Goal: Transaction & Acquisition: Purchase product/service

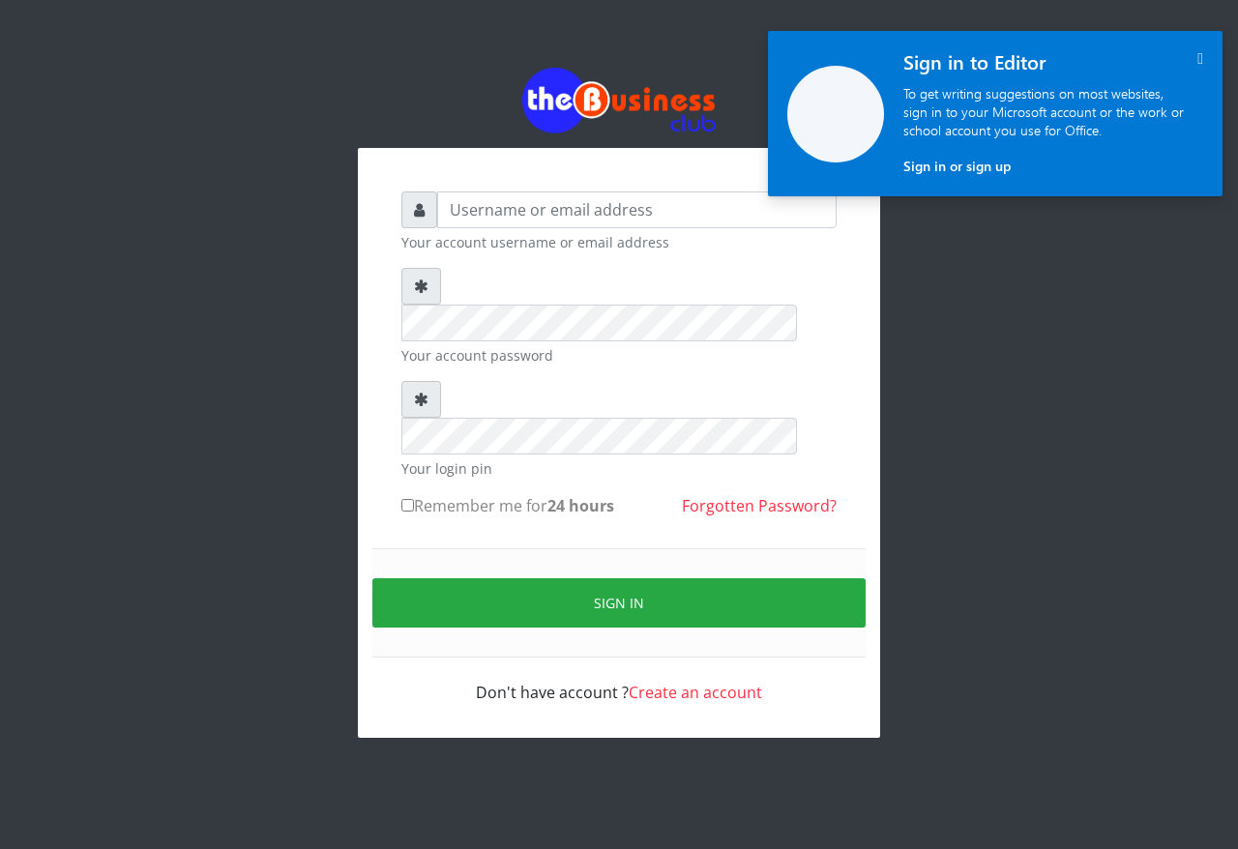
click at [1197, 59] on icon "" at bounding box center [1200, 58] width 6 height 16
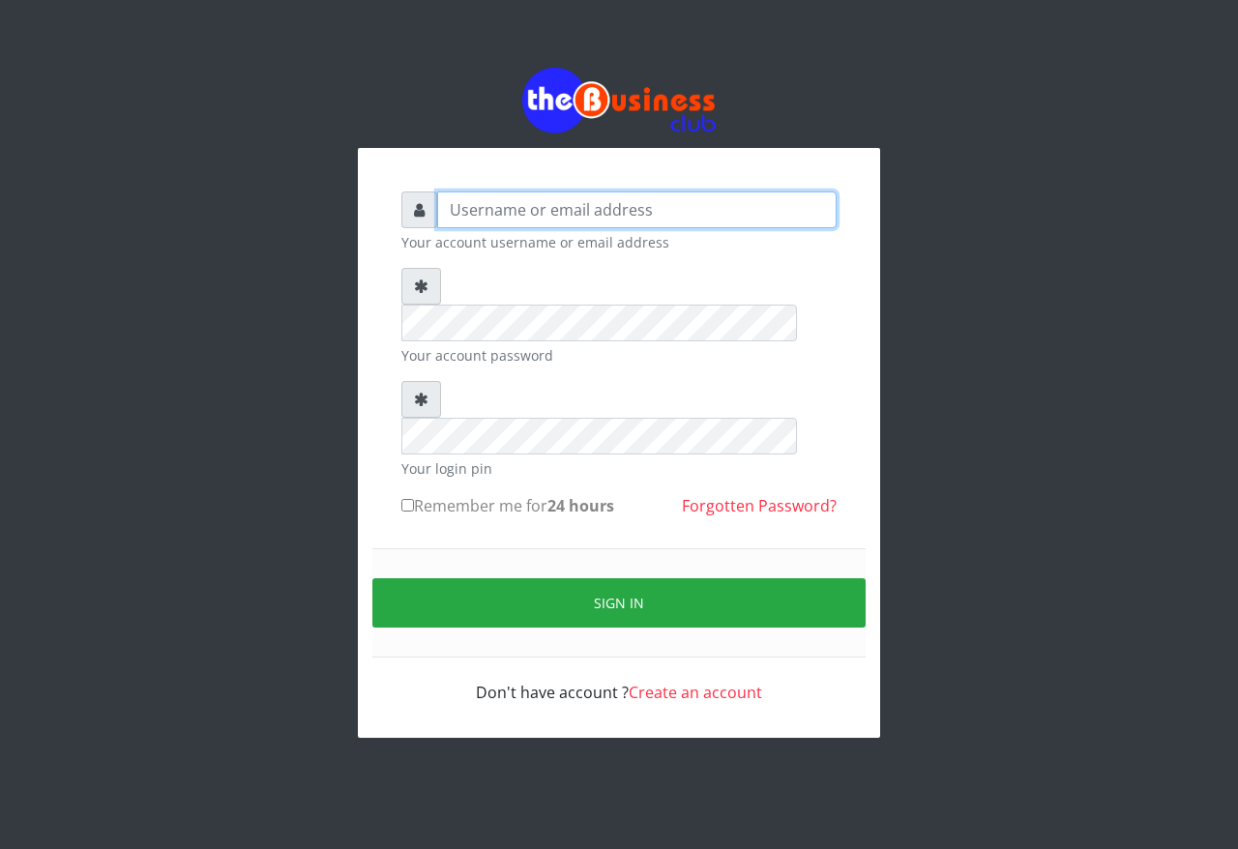
click at [541, 213] on input "text" at bounding box center [636, 209] width 399 height 37
type input "Samgold21"
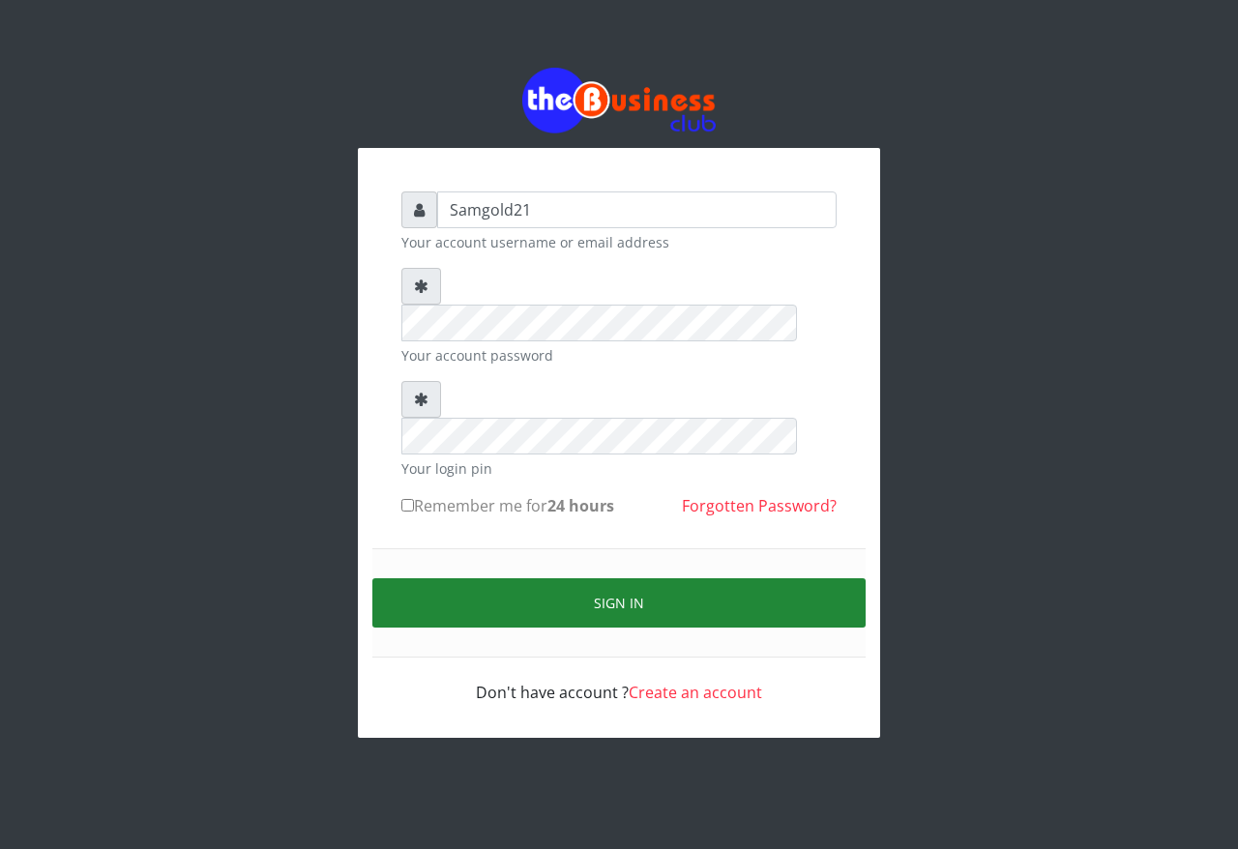
click at [476, 578] on button "Sign in" at bounding box center [618, 602] width 493 height 49
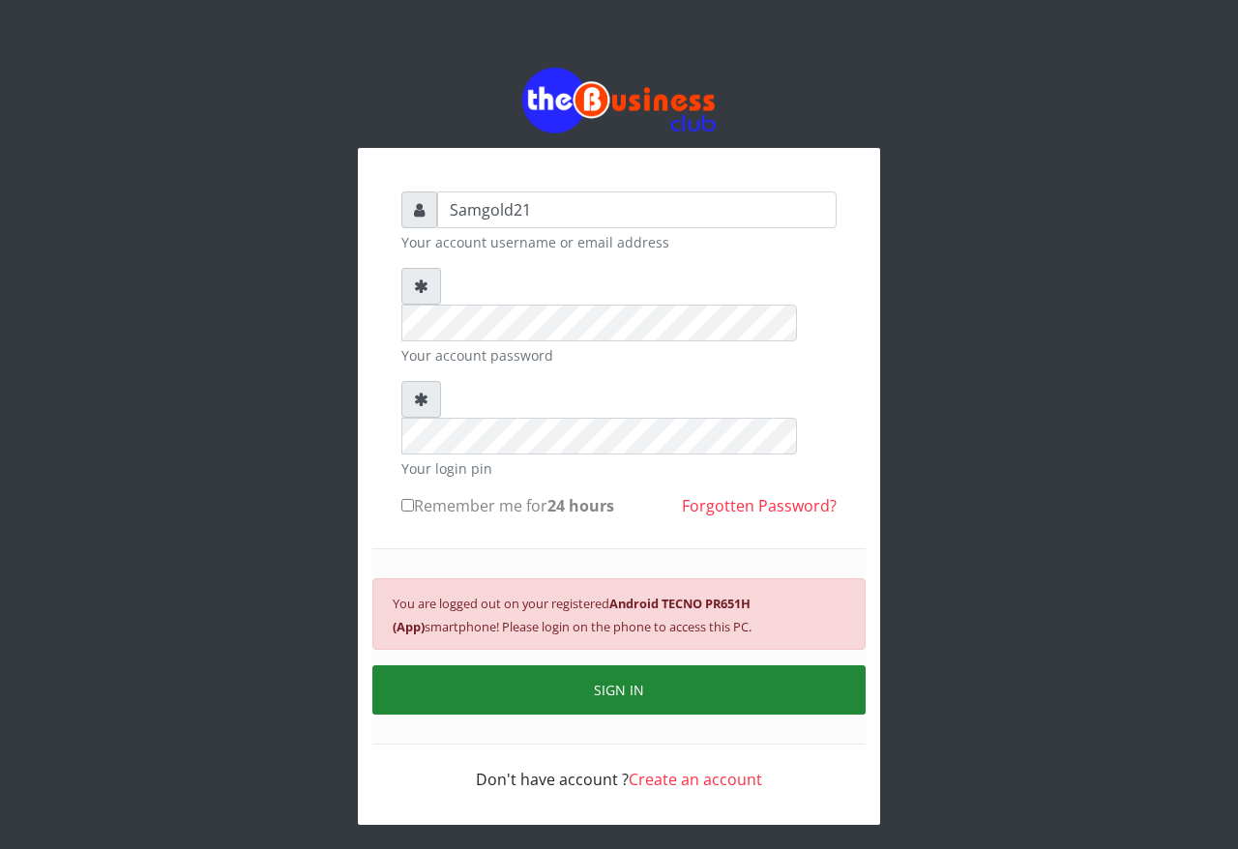
click at [671, 665] on button "SIGN IN" at bounding box center [618, 689] width 493 height 49
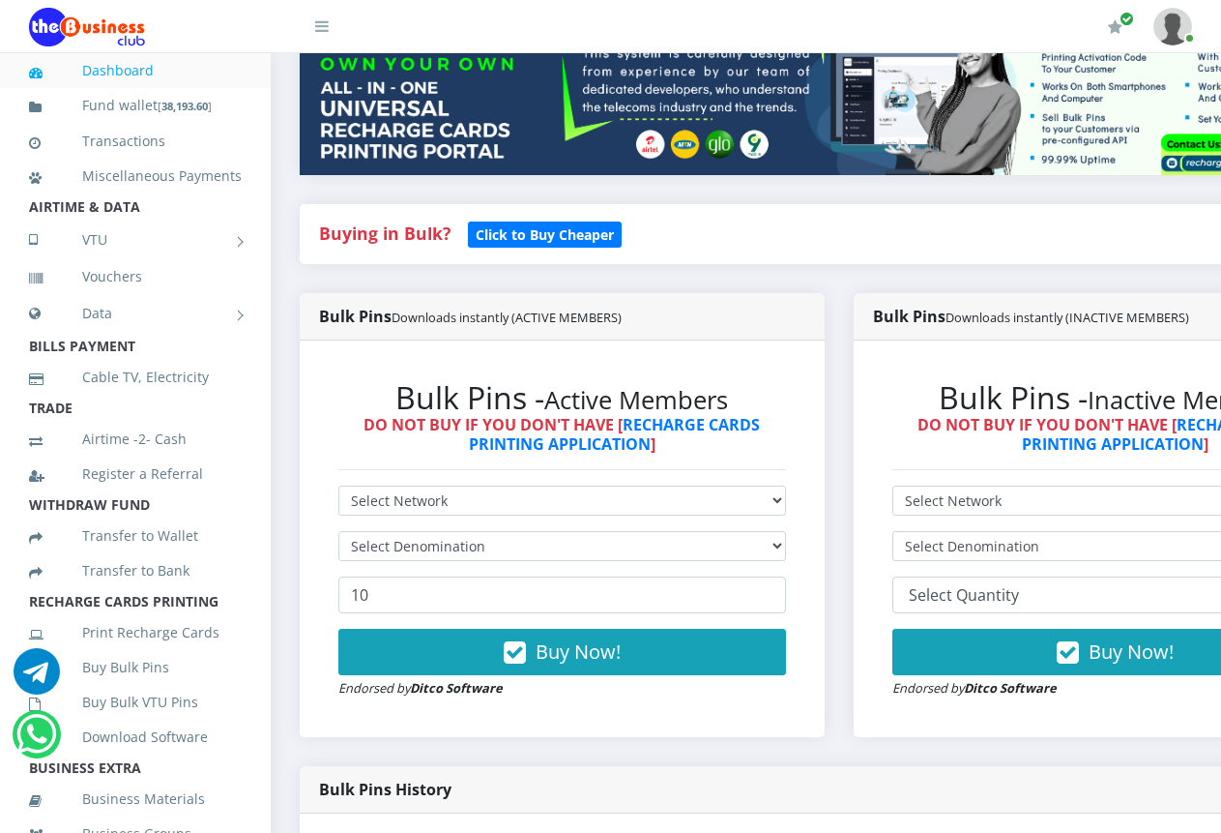
scroll to position [290, 0]
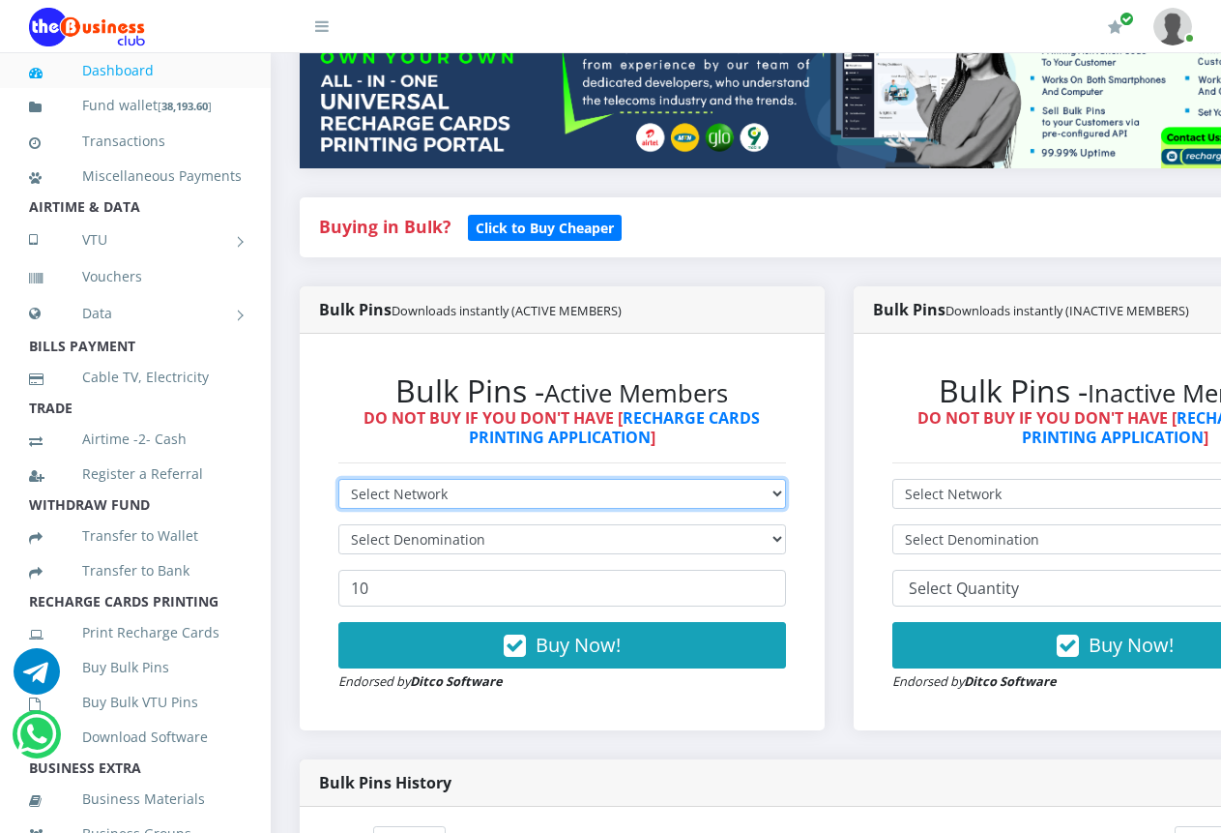
click at [786, 479] on select "Select Network MTN Globacom 9Mobile Airtel" at bounding box center [562, 494] width 448 height 30
select select "Airtel"
click at [338, 479] on select "Select Network MTN Globacom 9Mobile Airtel" at bounding box center [562, 494] width 448 height 30
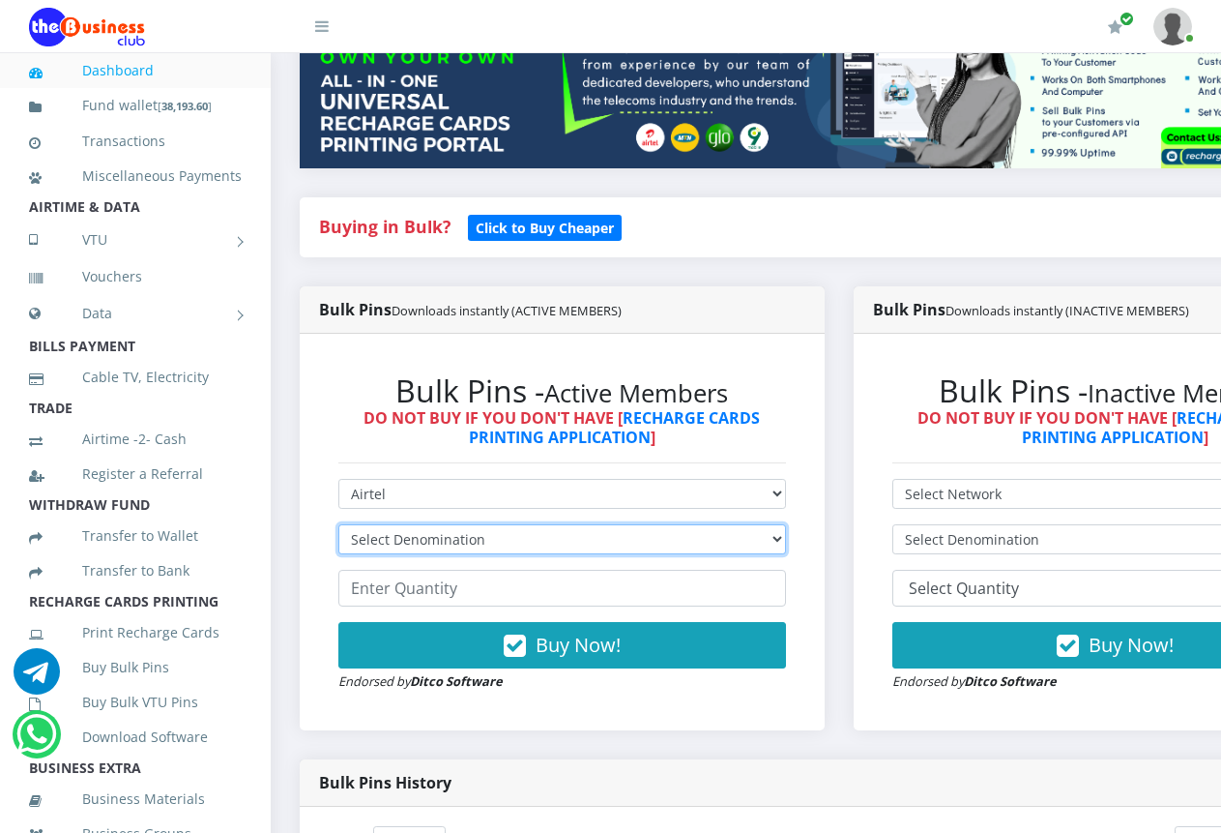
click at [786, 524] on select "Select Denomination Airtel NGN100 - ₦96.38 Airtel NGN200 - ₦192.76 Airtel NGN50…" at bounding box center [562, 539] width 448 height 30
select select "96.38-100"
click at [338, 524] on select "Select Denomination Airtel NGN100 - ₦96.38 Airtel NGN200 - ₦192.76 Airtel NGN50…" at bounding box center [562, 539] width 448 height 30
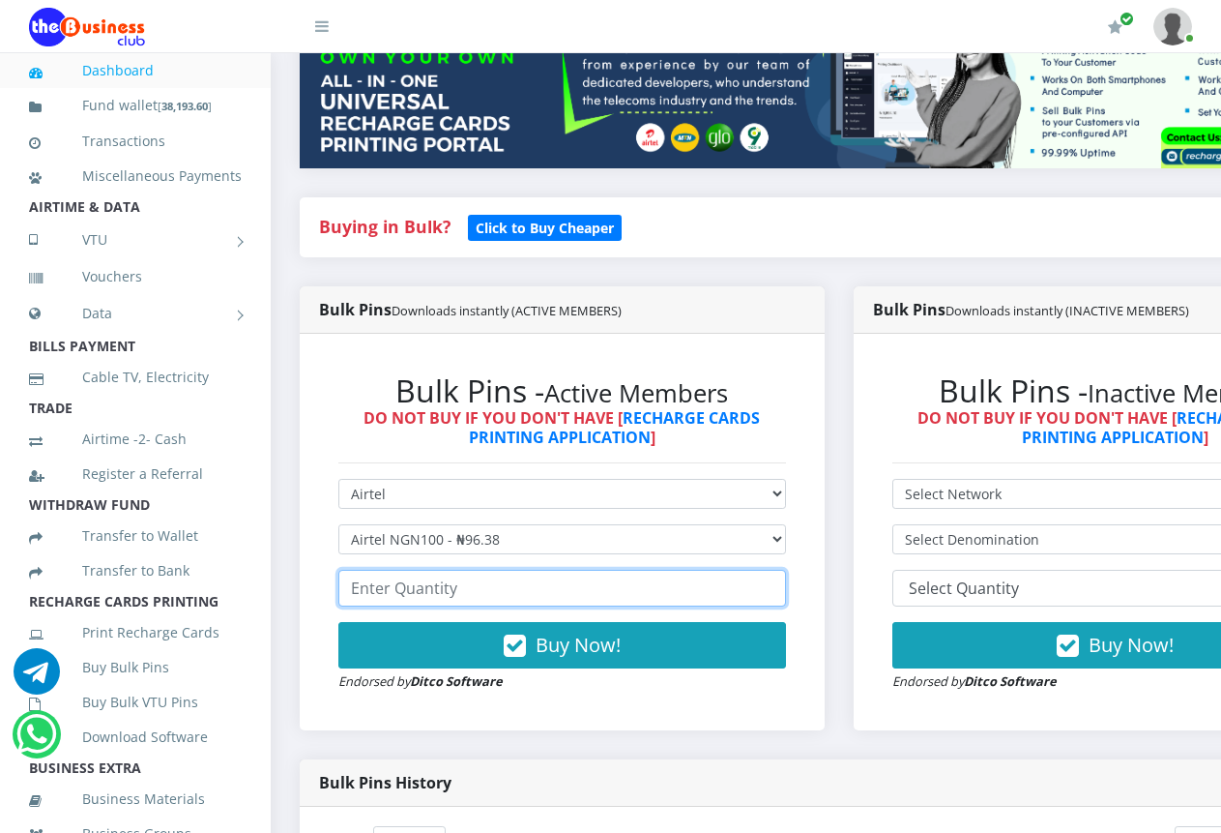
click at [566, 570] on input "number" at bounding box center [562, 588] width 448 height 37
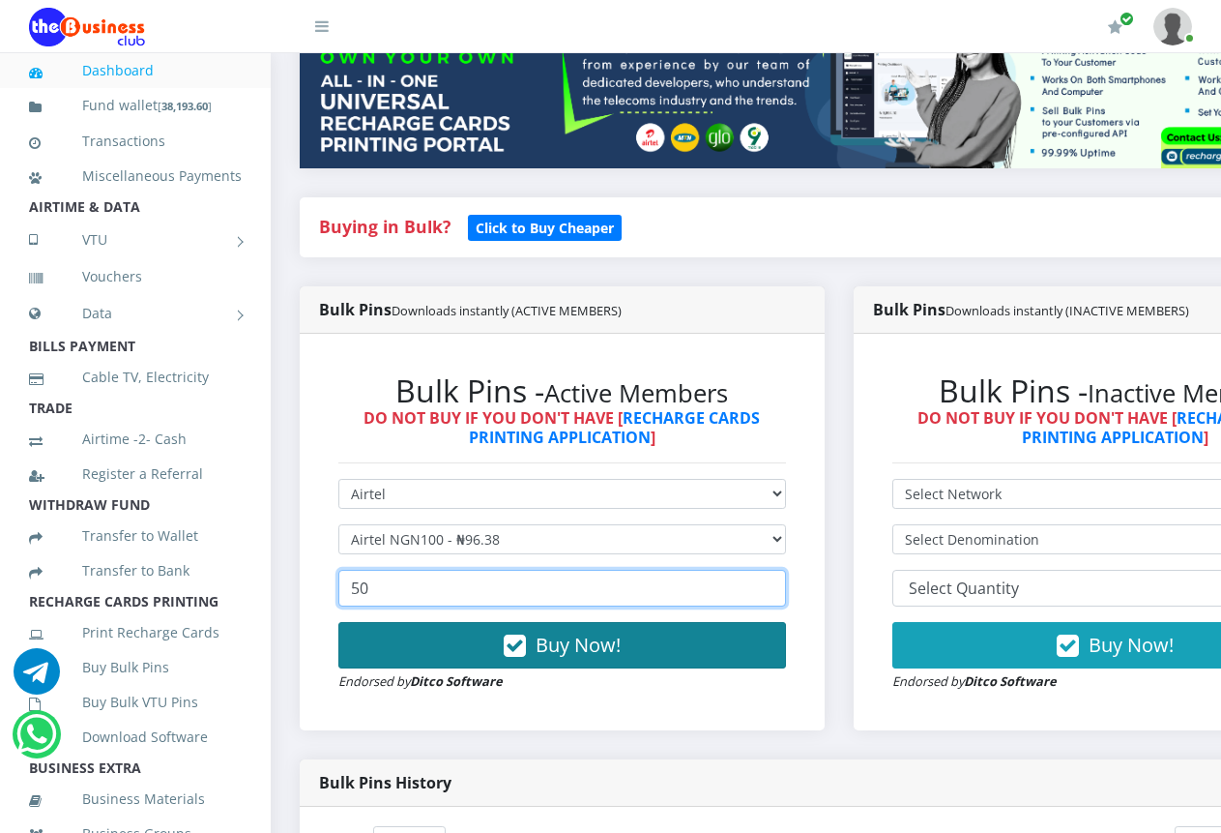
type input "50"
click at [576, 635] on span "Buy Now!" at bounding box center [578, 644] width 85 height 26
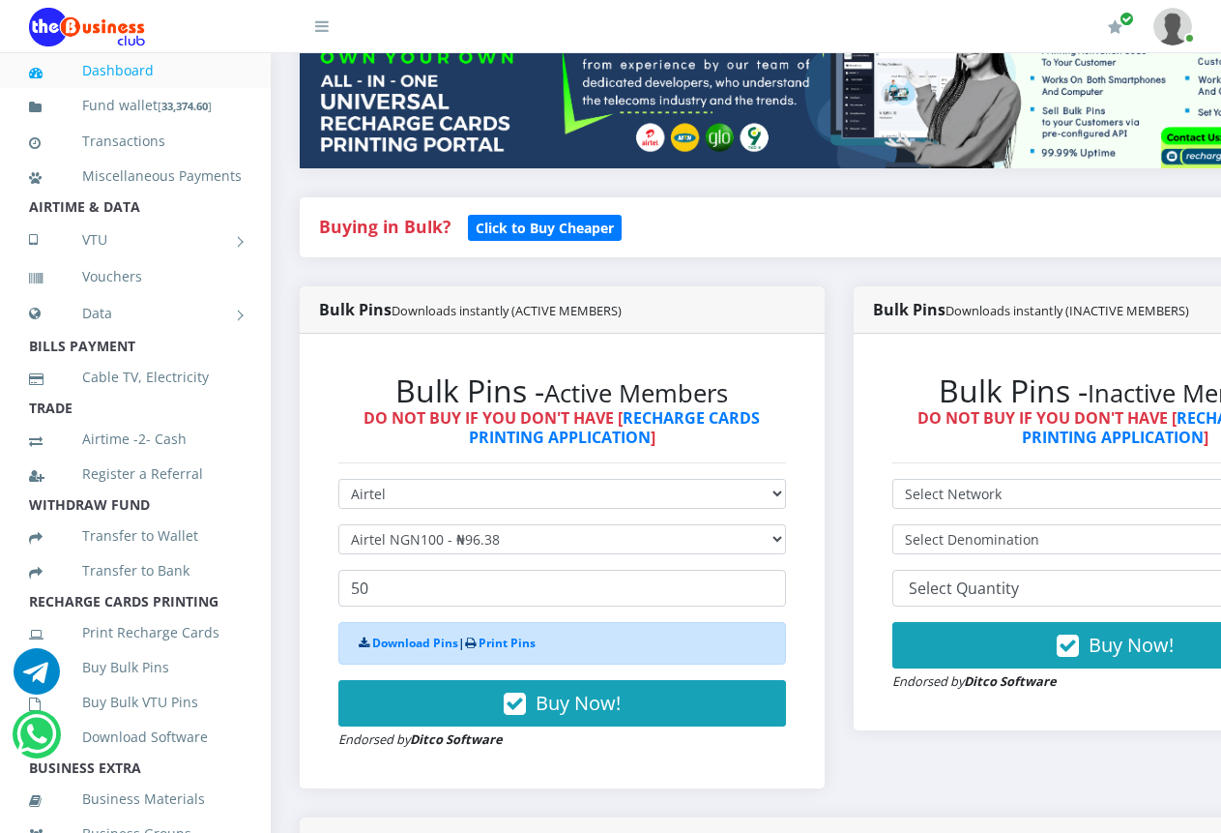
scroll to position [774, 0]
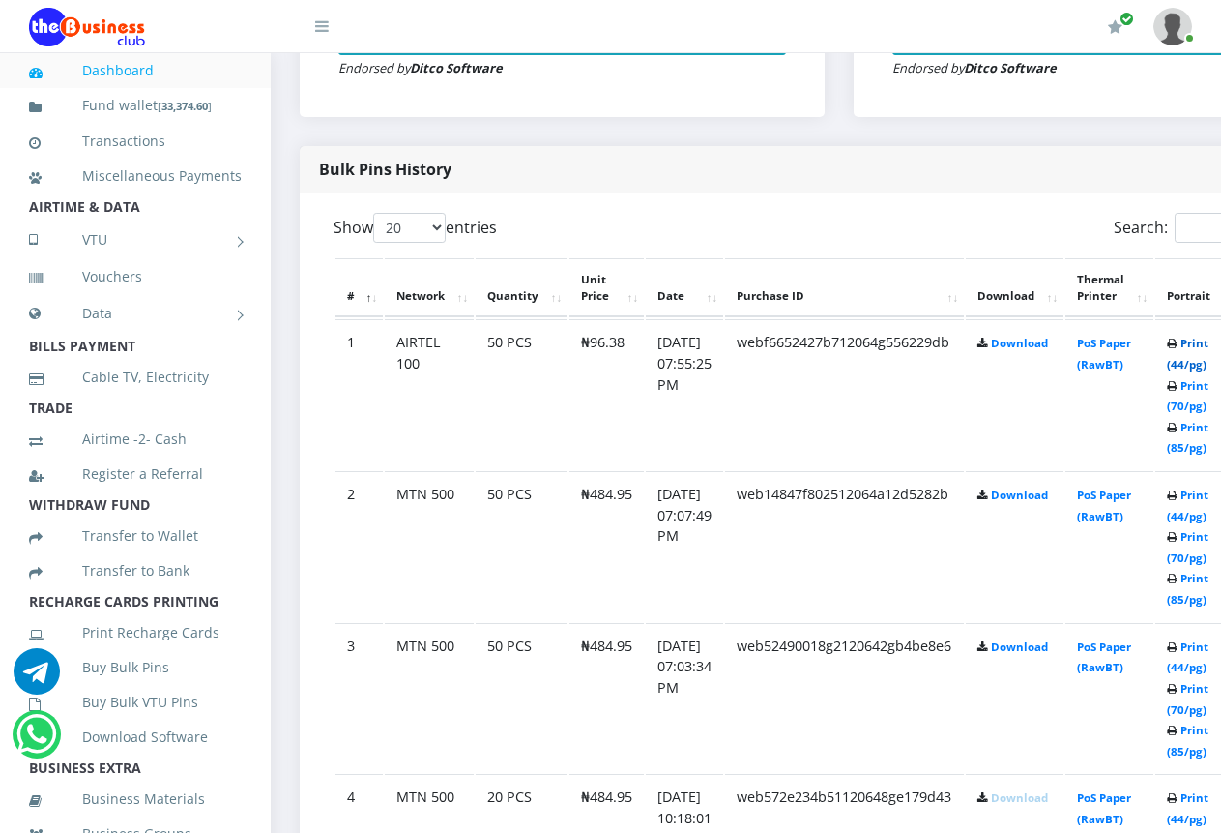
click at [1209, 348] on link "Print (44/pg)" at bounding box center [1188, 354] width 42 height 36
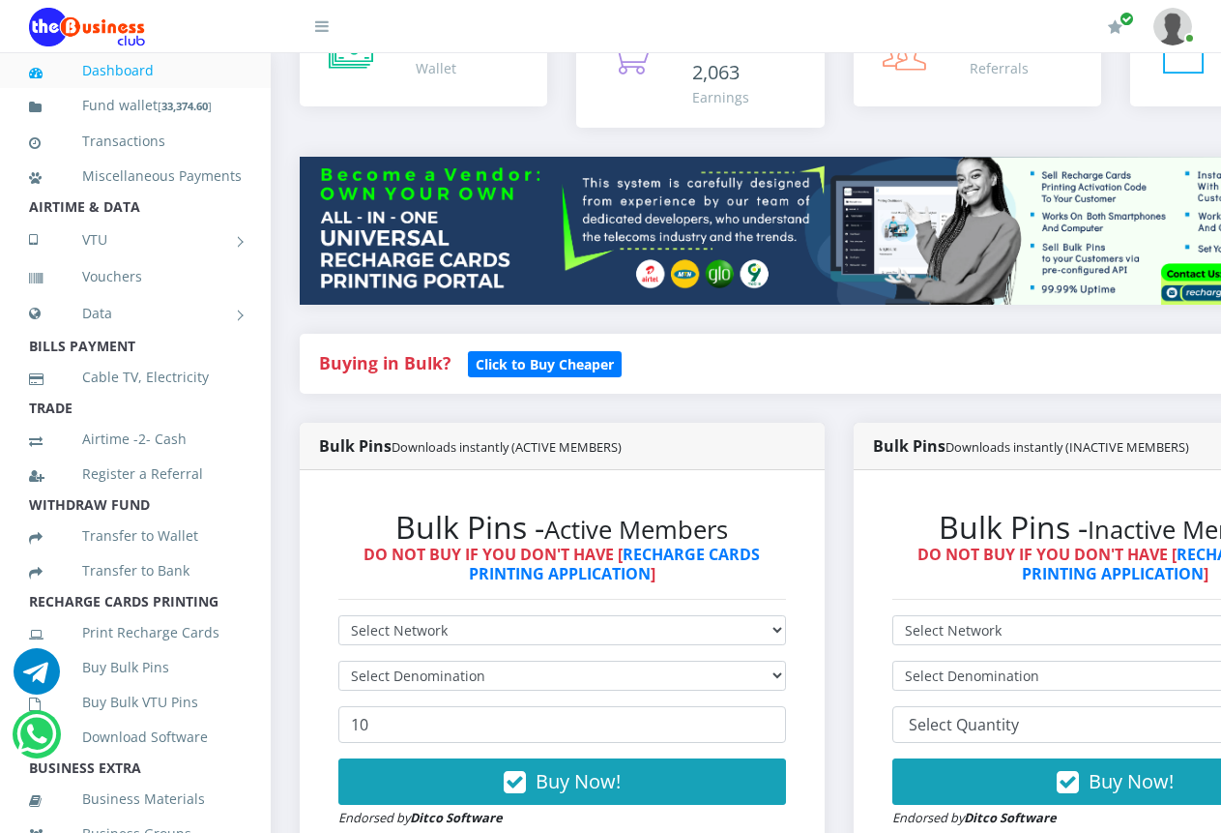
scroll to position [387, 0]
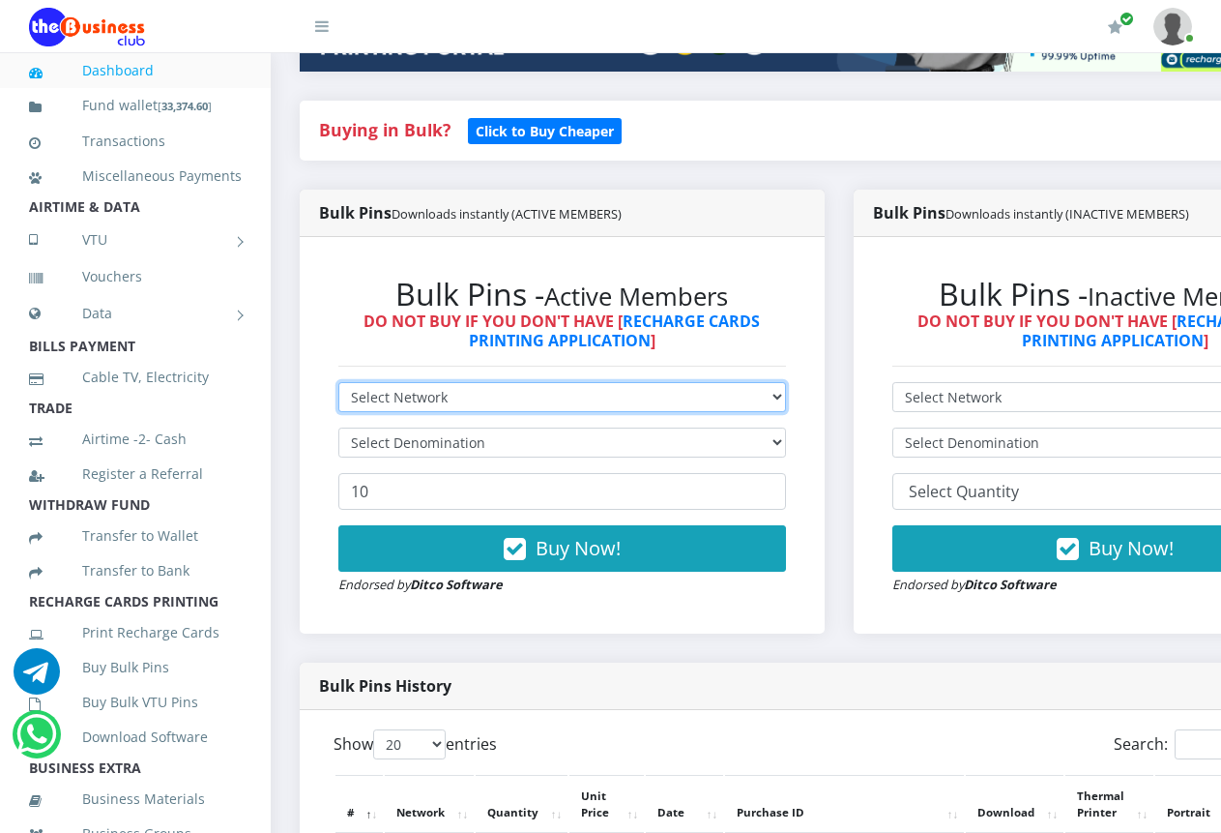
click at [783, 382] on select "Select Network MTN Globacom 9Mobile Airtel" at bounding box center [562, 397] width 448 height 30
select select "Airtel"
click at [338, 382] on select "Select Network MTN Globacom 9Mobile Airtel" at bounding box center [562, 397] width 448 height 30
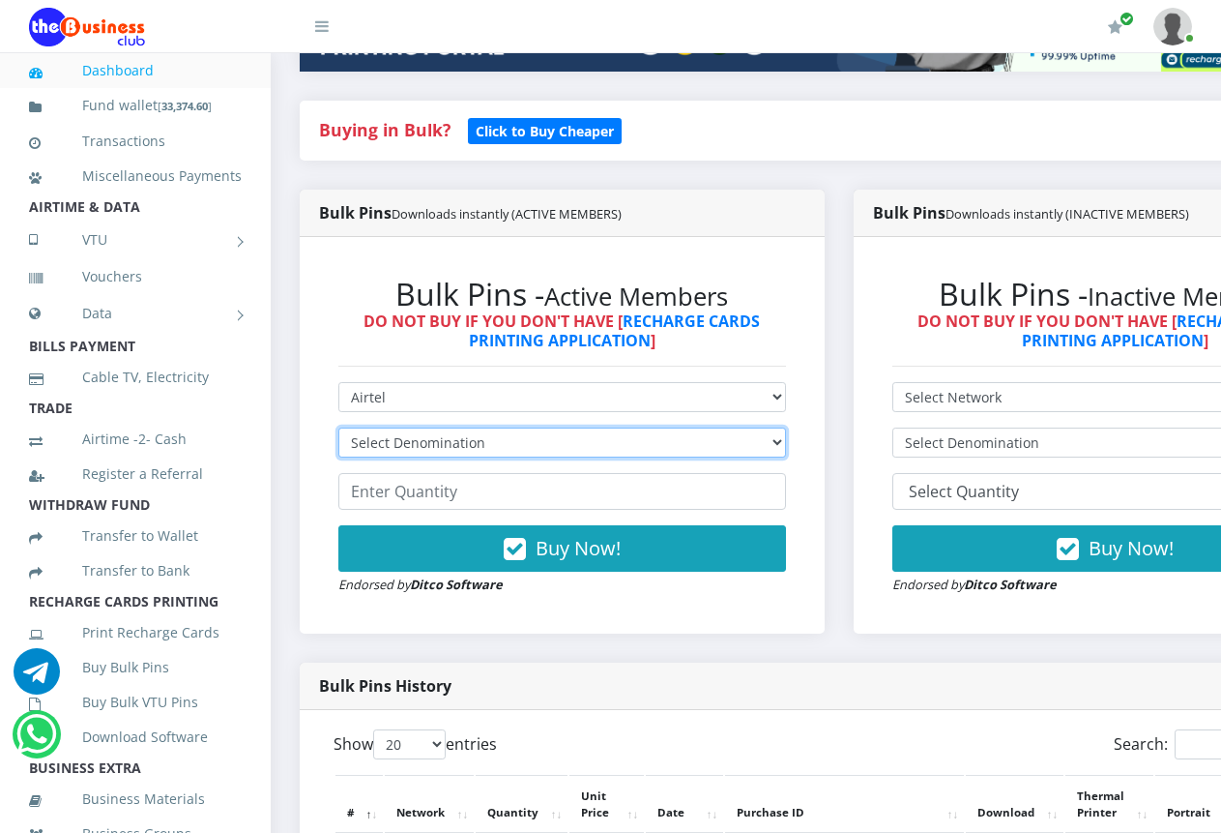
click at [786, 427] on select "Select Denomination Airtel NGN100 - ₦96.38 Airtel NGN200 - ₦192.76 Airtel NGN50…" at bounding box center [562, 442] width 448 height 30
select select "192.76-200"
click at [338, 427] on select "Select Denomination Airtel NGN100 - ₦96.38 Airtel NGN200 - ₦192.76 Airtel NGN50…" at bounding box center [562, 442] width 448 height 30
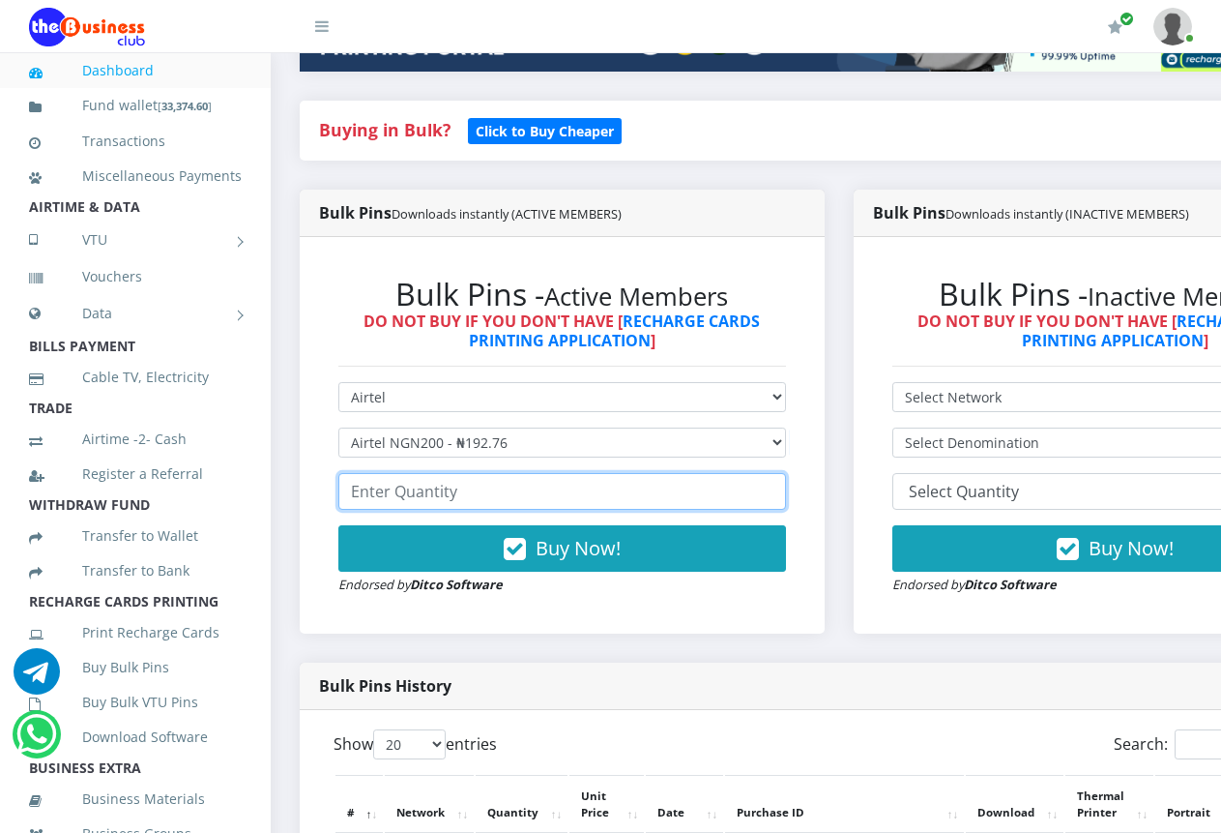
click at [671, 475] on input "number" at bounding box center [562, 491] width 448 height 37
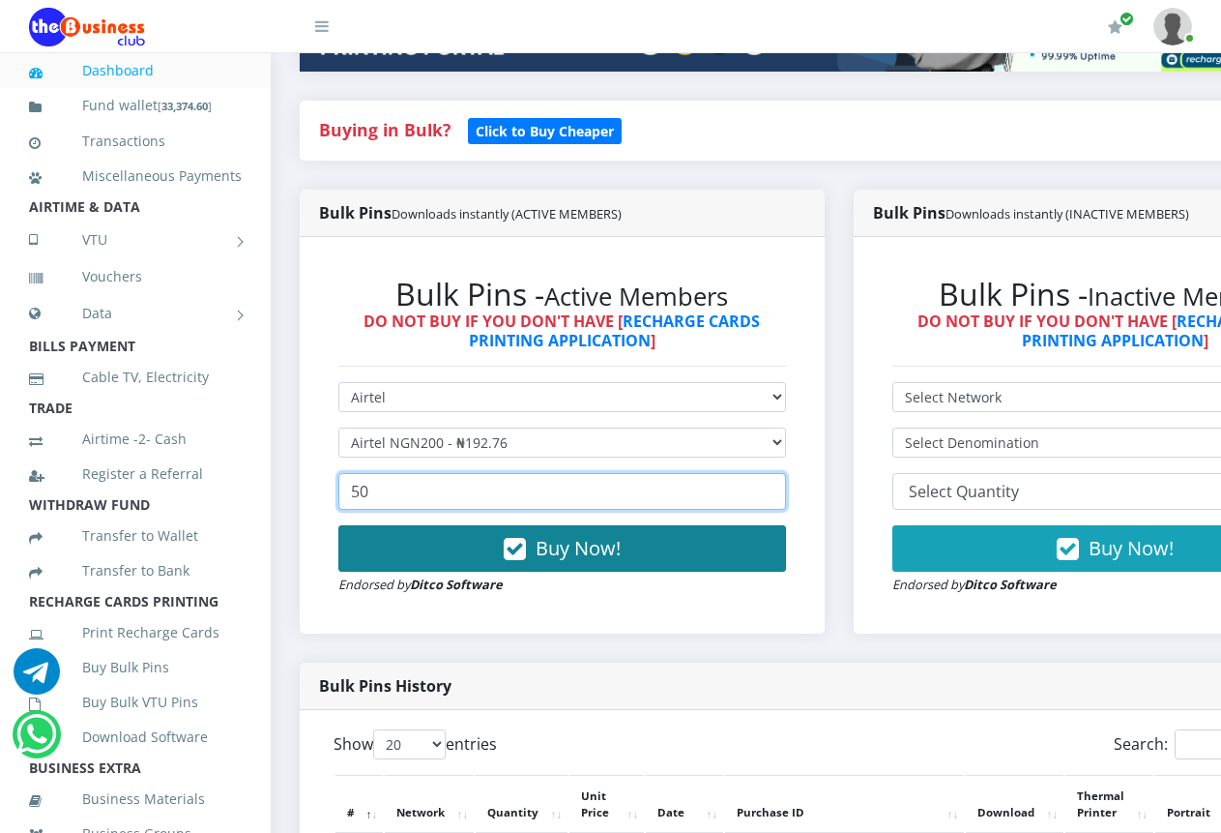
type input "50"
click at [635, 525] on button "Buy Now!" at bounding box center [562, 548] width 448 height 46
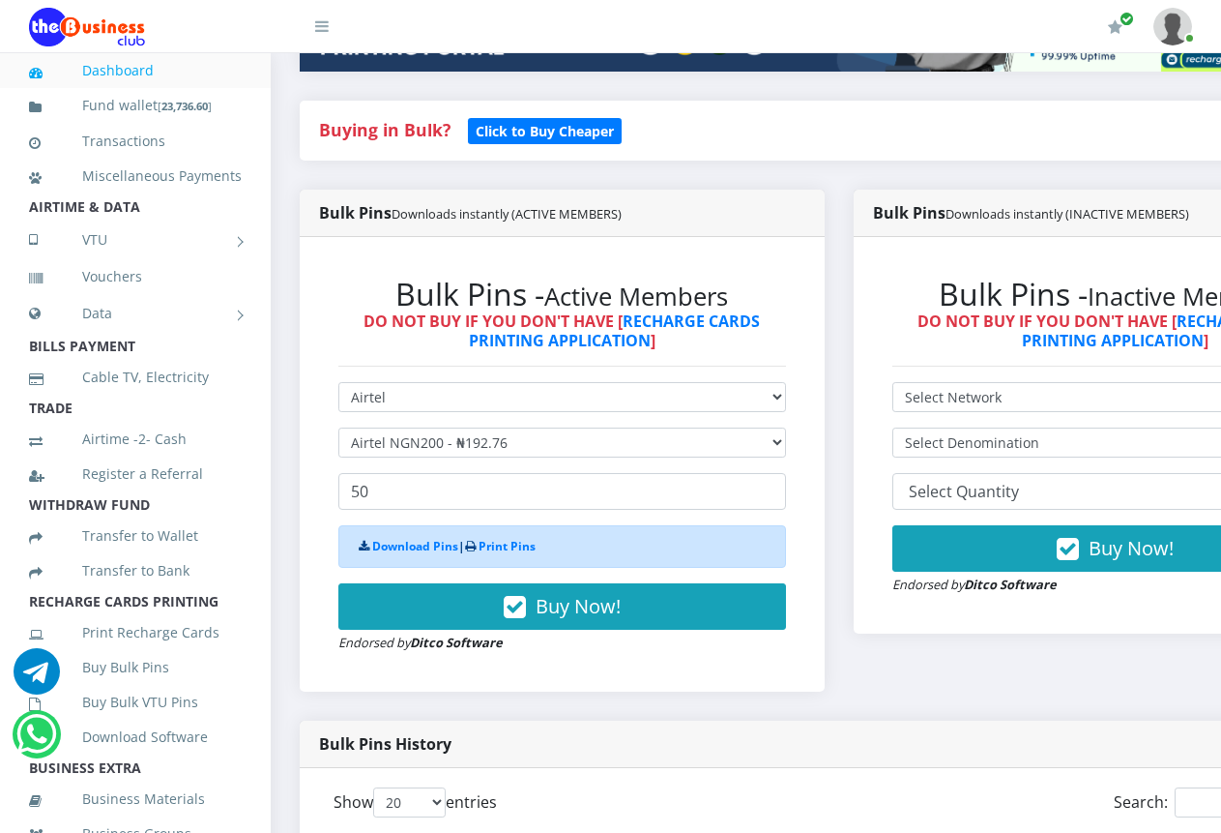
scroll to position [870, 0]
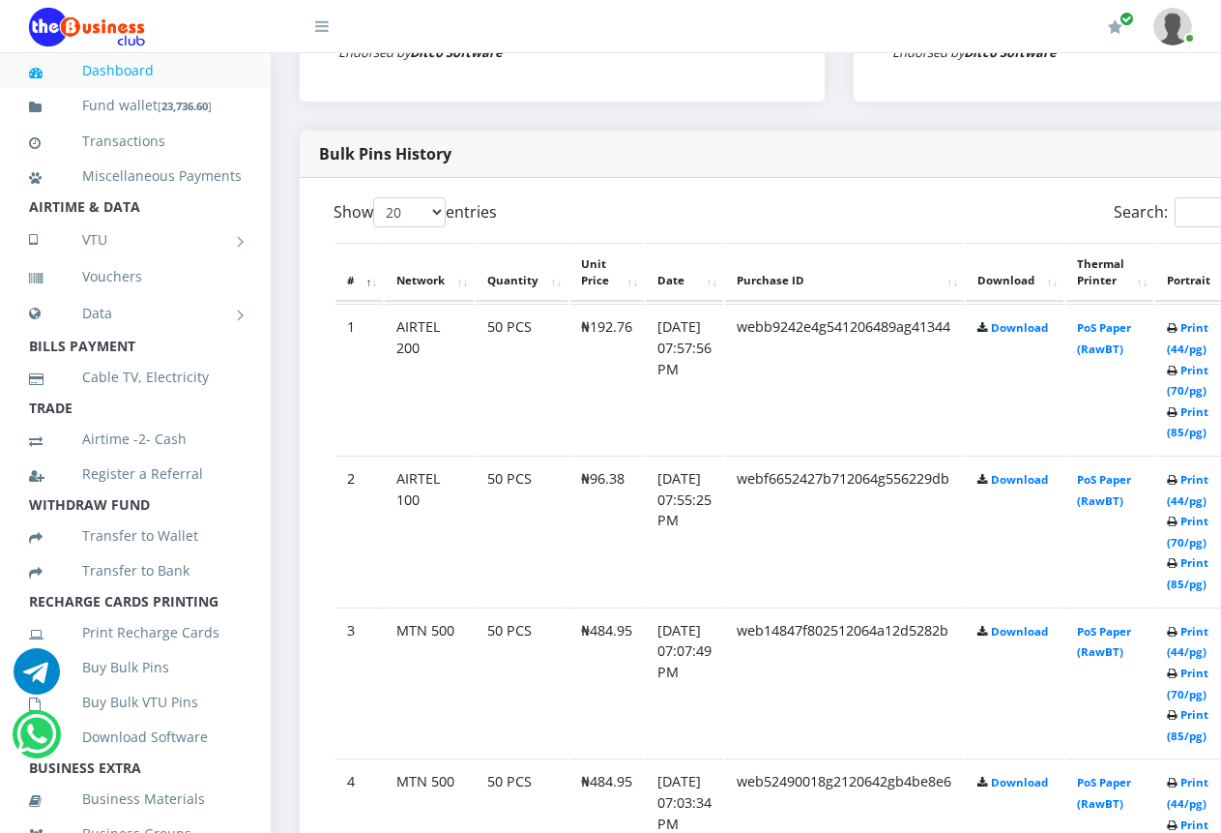
scroll to position [870, 0]
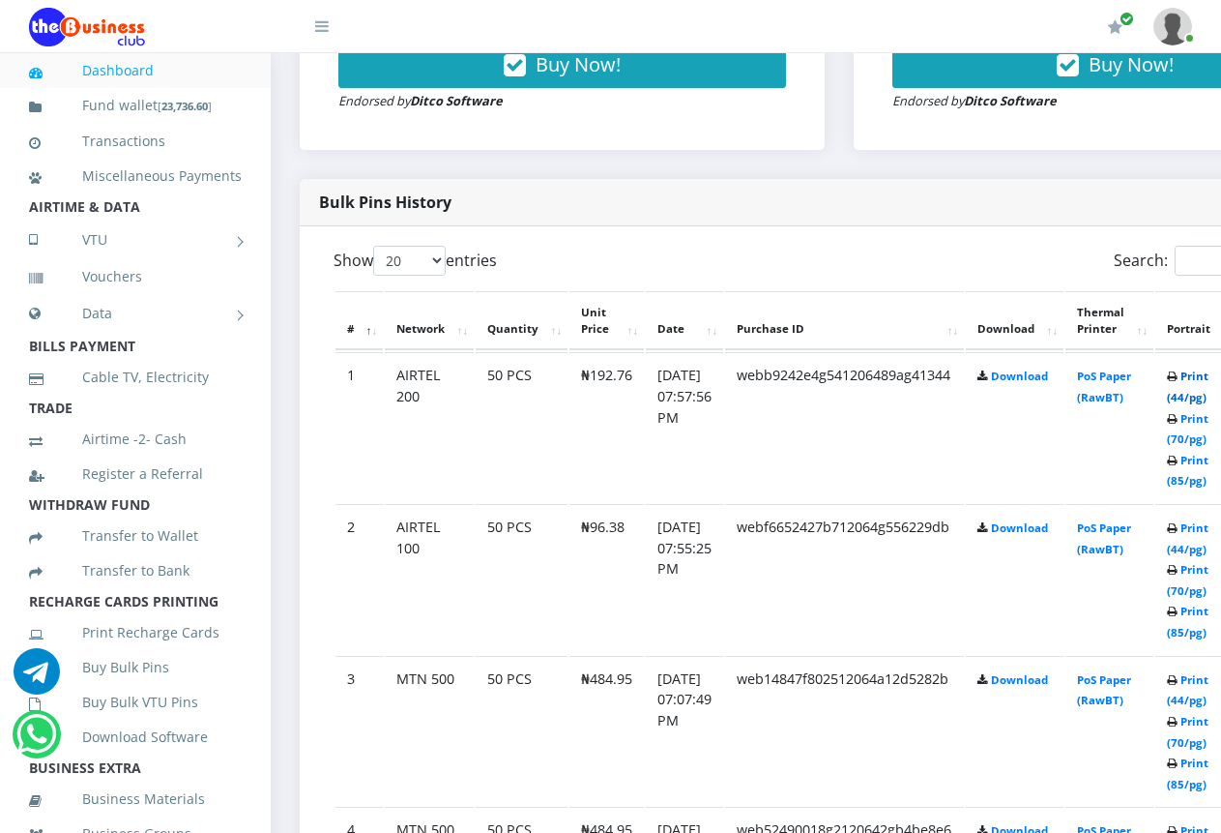
click at [1209, 382] on link "Print (44/pg)" at bounding box center [1188, 386] width 42 height 36
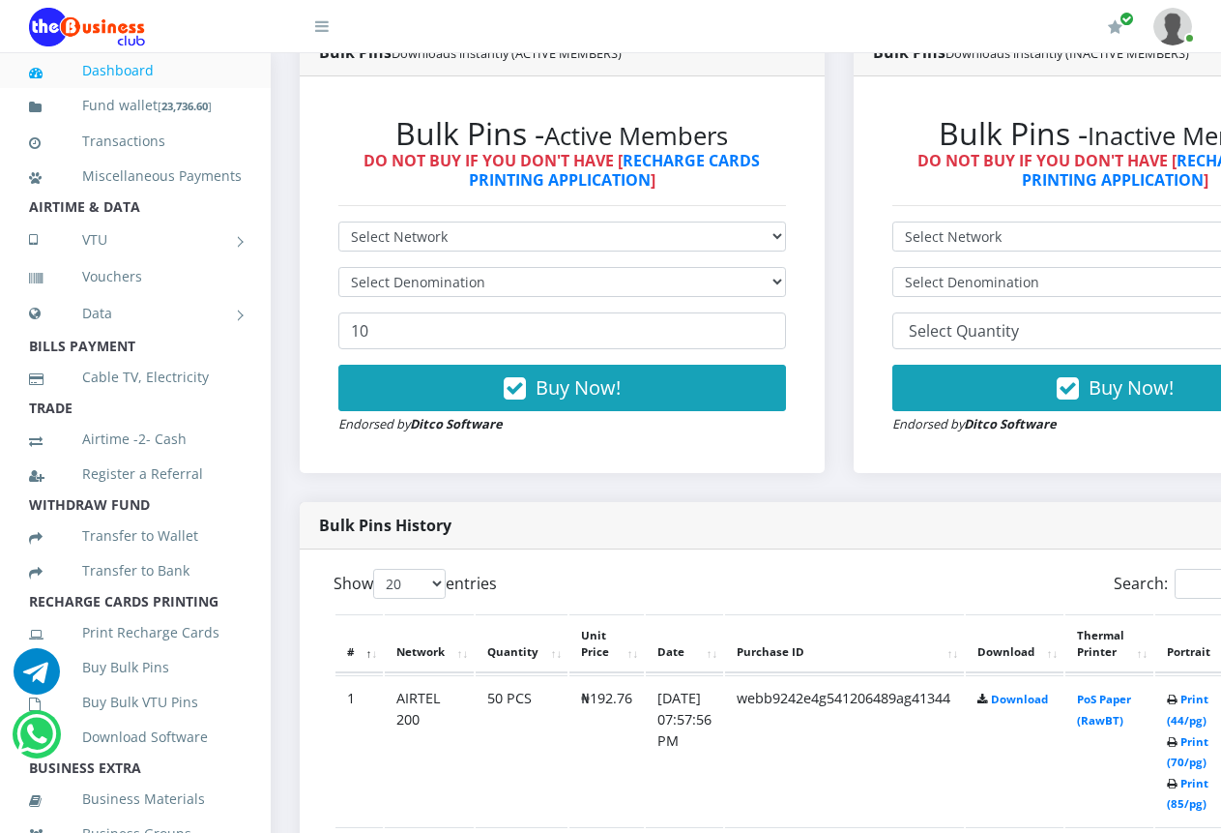
scroll to position [387, 0]
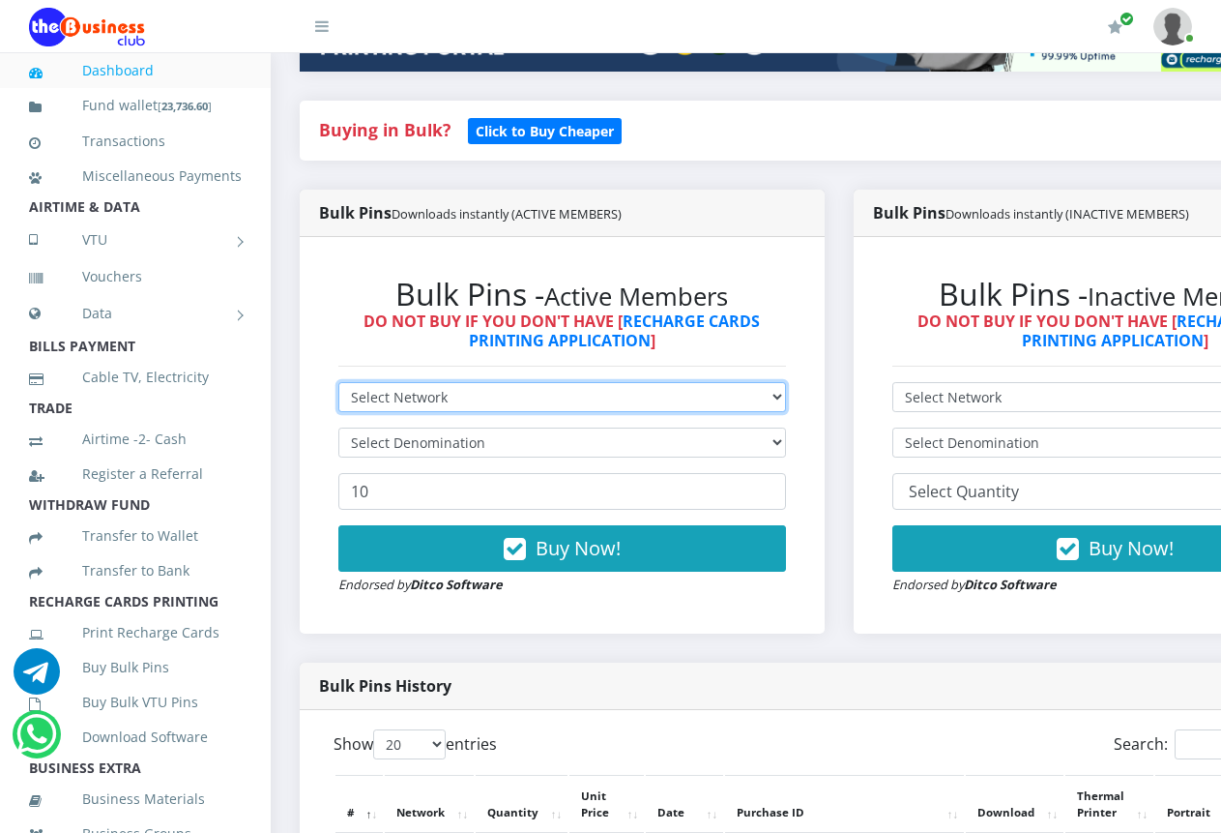
click at [785, 382] on select "Select Network MTN Globacom 9Mobile Airtel" at bounding box center [562, 397] width 448 height 30
select select "Airtel"
click at [338, 382] on select "Select Network MTN Globacom 9Mobile Airtel" at bounding box center [562, 397] width 448 height 30
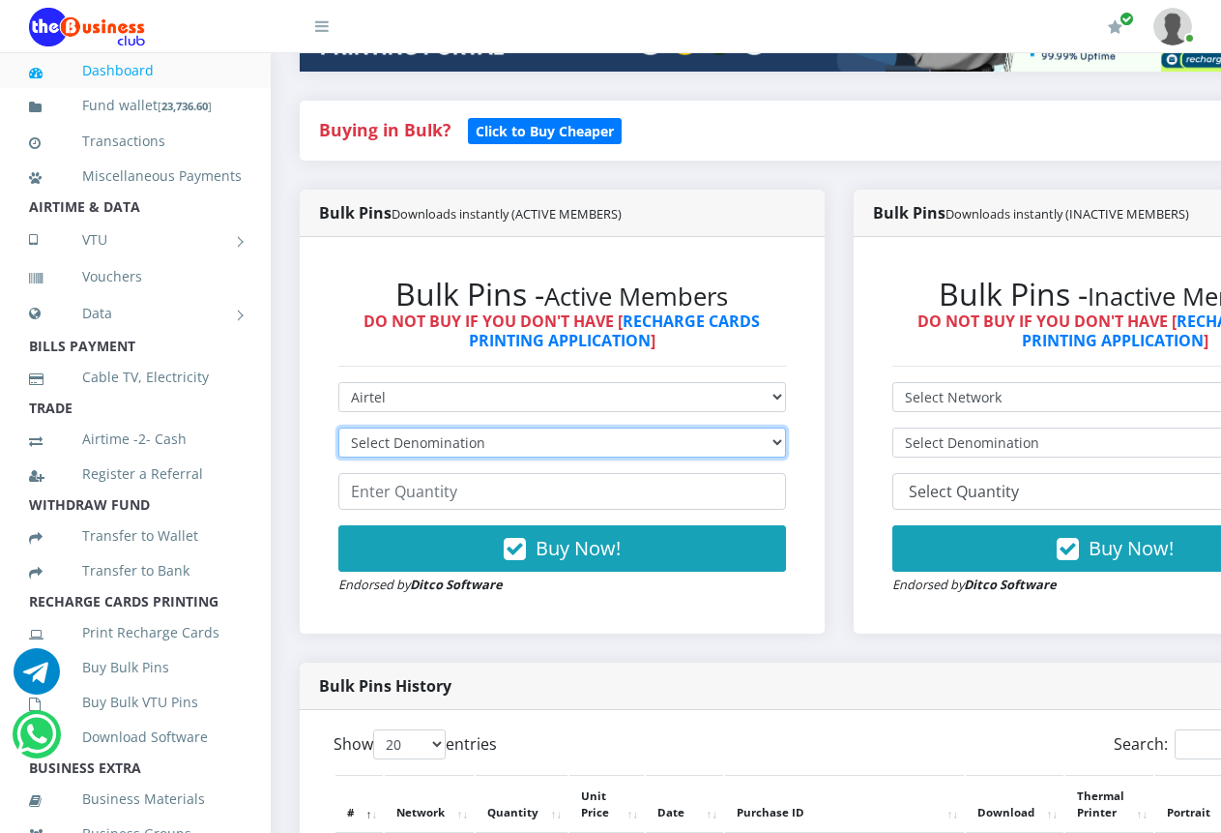
click at [785, 427] on select "Select Denomination Airtel NGN100 - ₦96.38 Airtel NGN200 - ₦192.76 Airtel NGN50…" at bounding box center [562, 442] width 448 height 30
select select "481.9-500"
click at [338, 427] on select "Select Denomination Airtel NGN100 - ₦96.38 Airtel NGN200 - ₦192.76 Airtel NGN50…" at bounding box center [562, 442] width 448 height 30
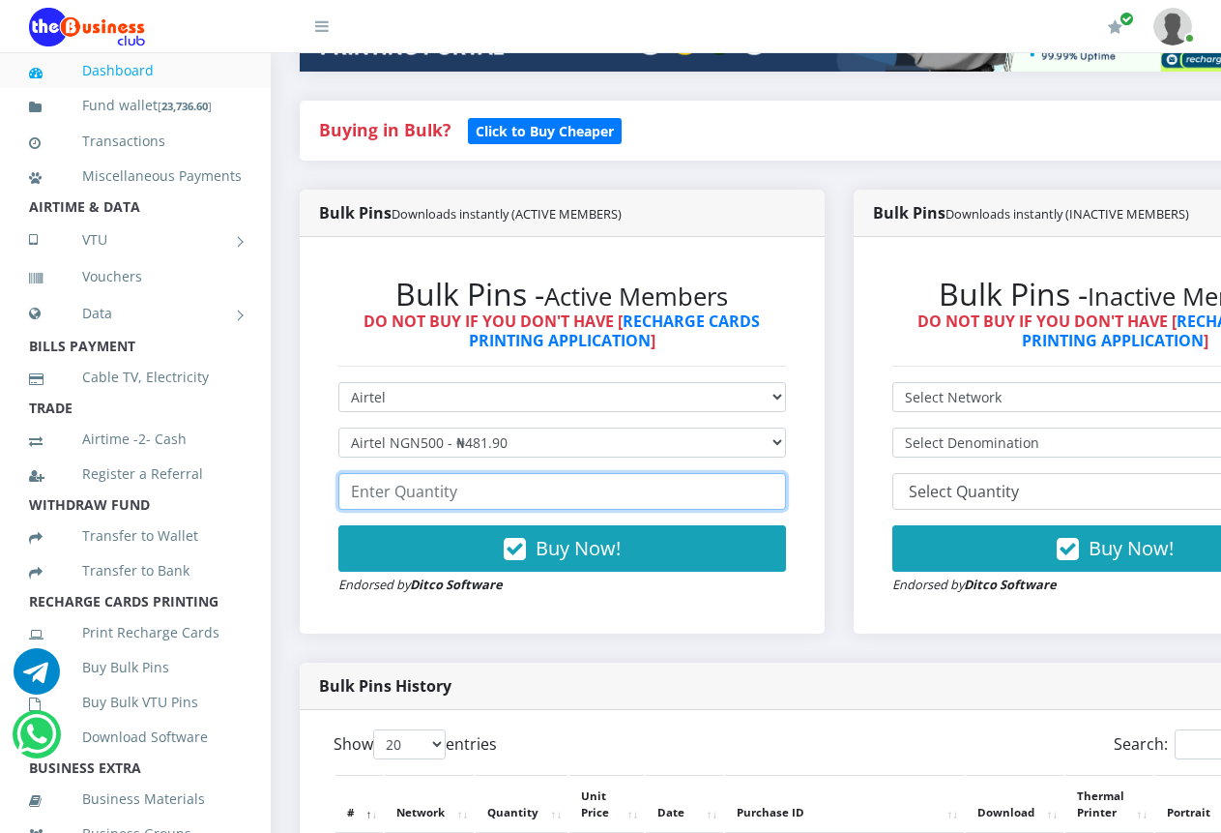
click at [702, 473] on input "number" at bounding box center [562, 491] width 448 height 37
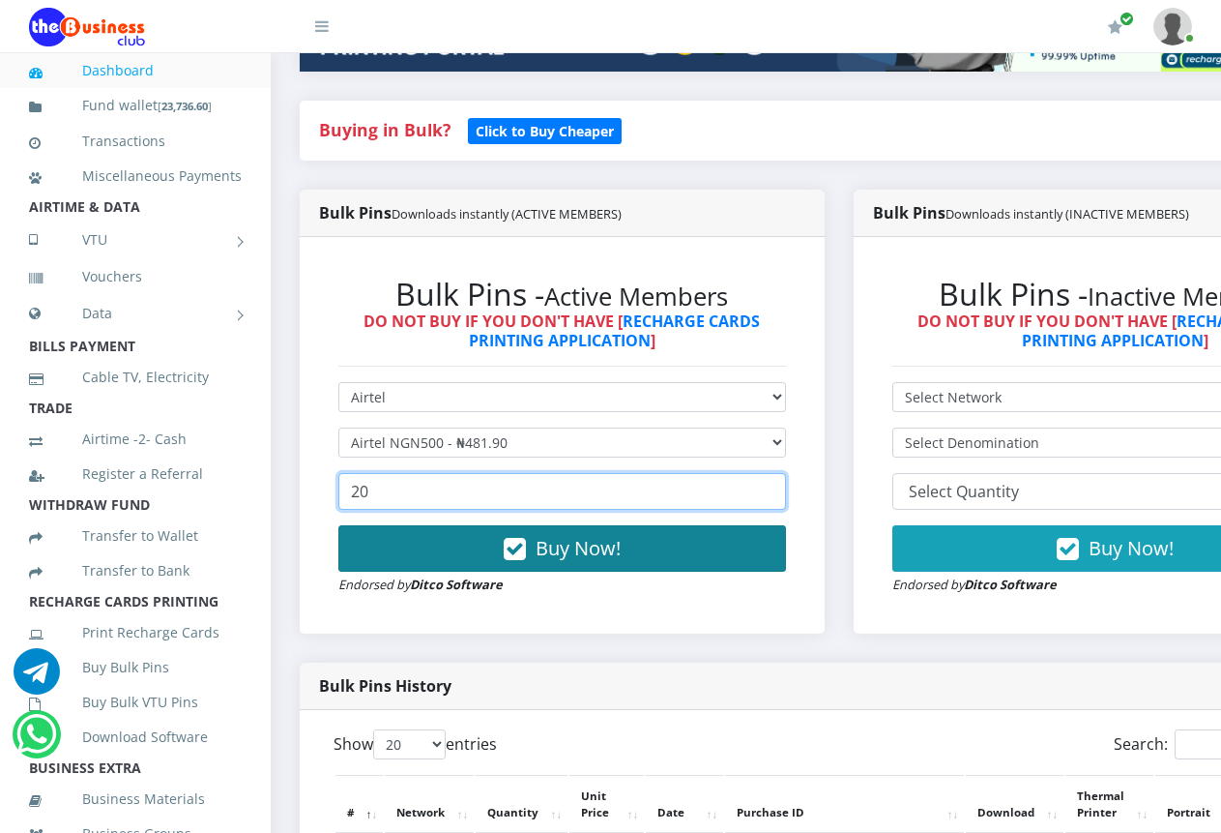
type input "20"
click at [643, 530] on button "Buy Now!" at bounding box center [562, 548] width 448 height 46
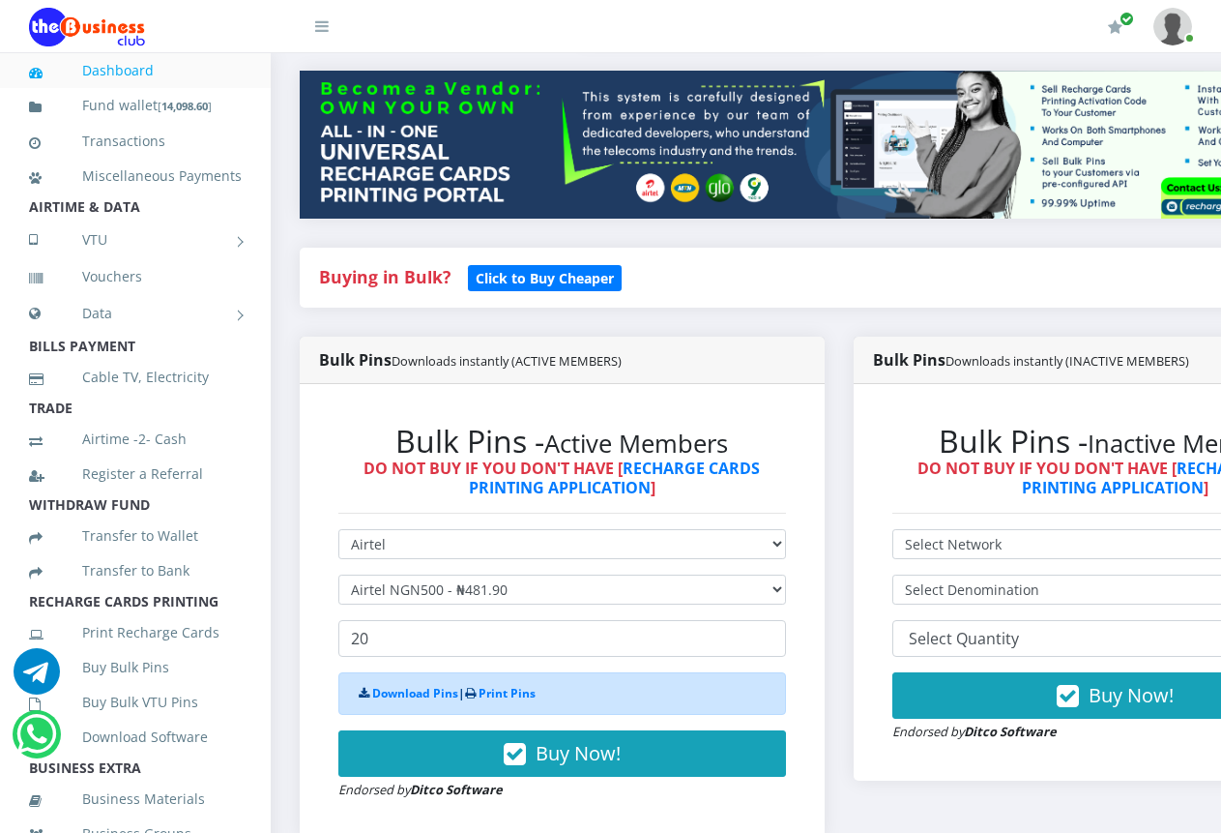
scroll to position [193, 0]
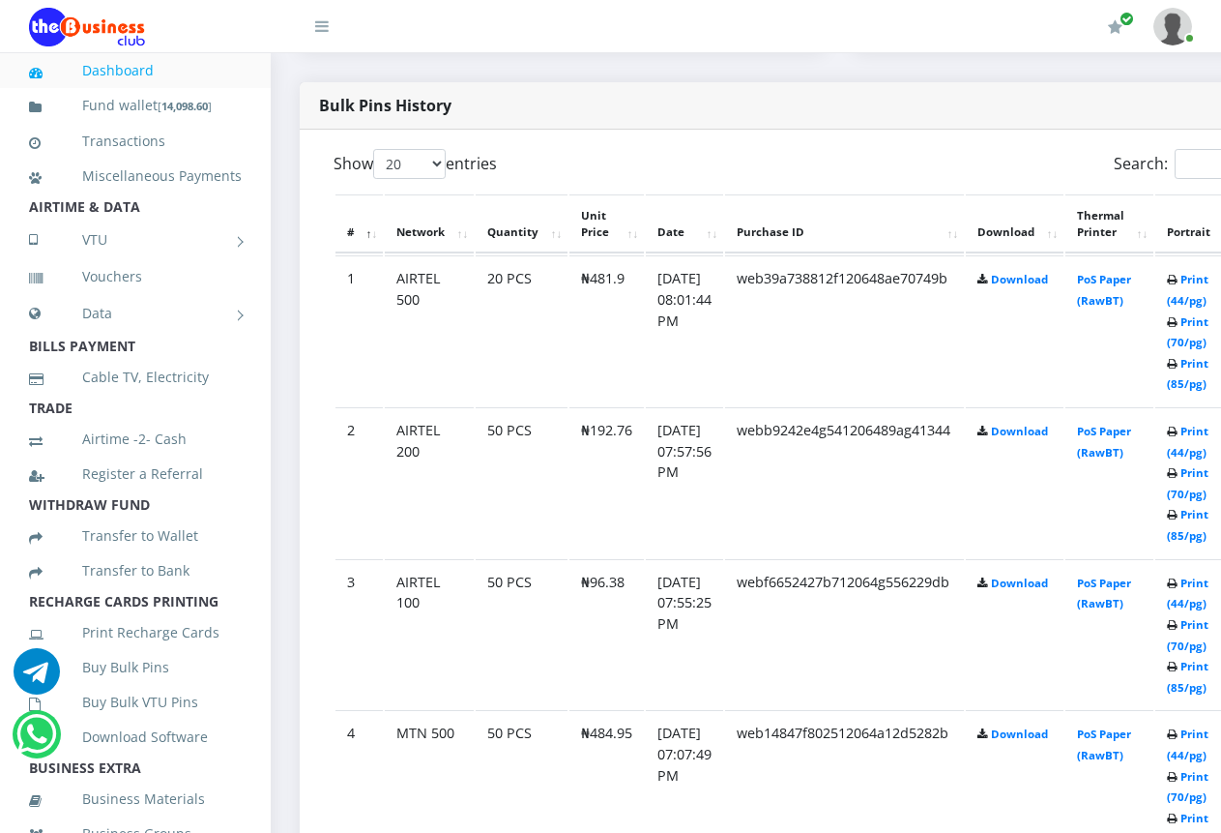
scroll to position [677, 0]
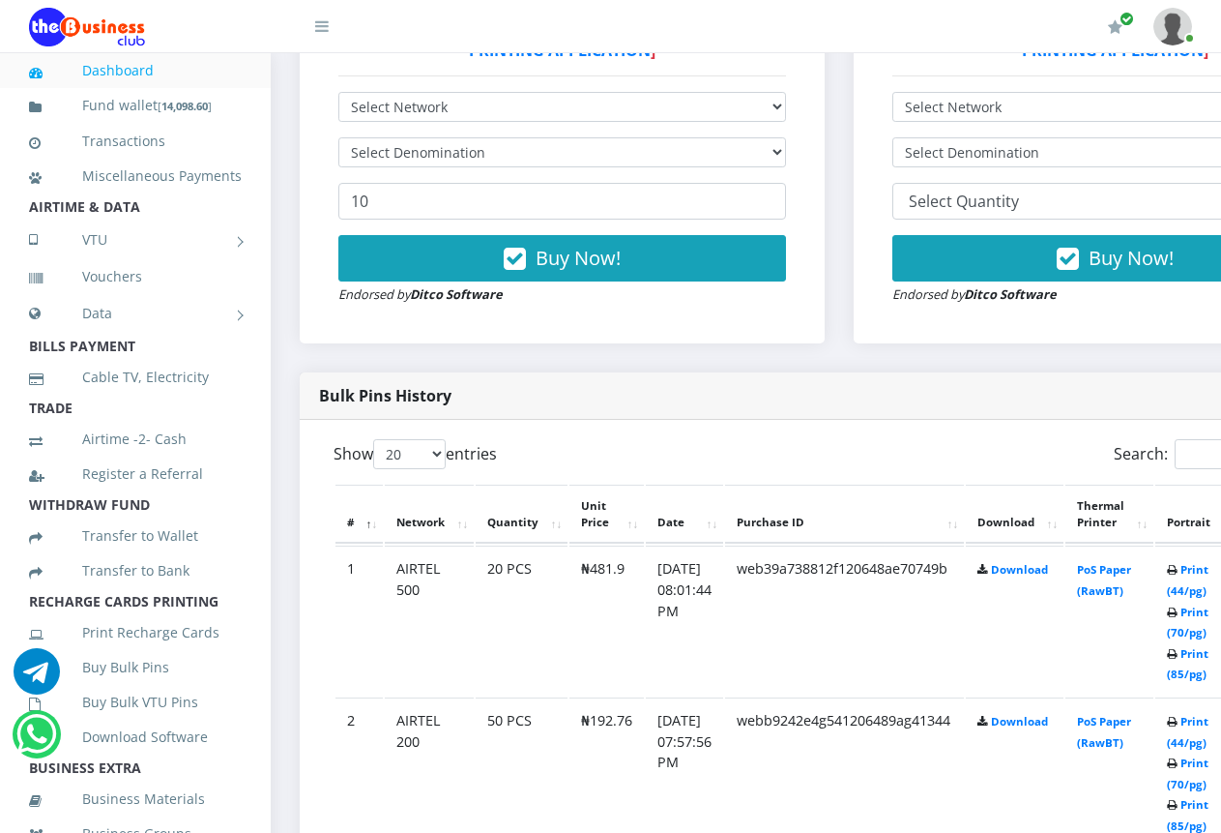
click at [1201, 581] on td "Print (44/pg) Print (70/pg) Print (85/pg)" at bounding box center [1197, 620] width 84 height 150
click at [1209, 575] on link "Print (44/pg)" at bounding box center [1188, 580] width 42 height 36
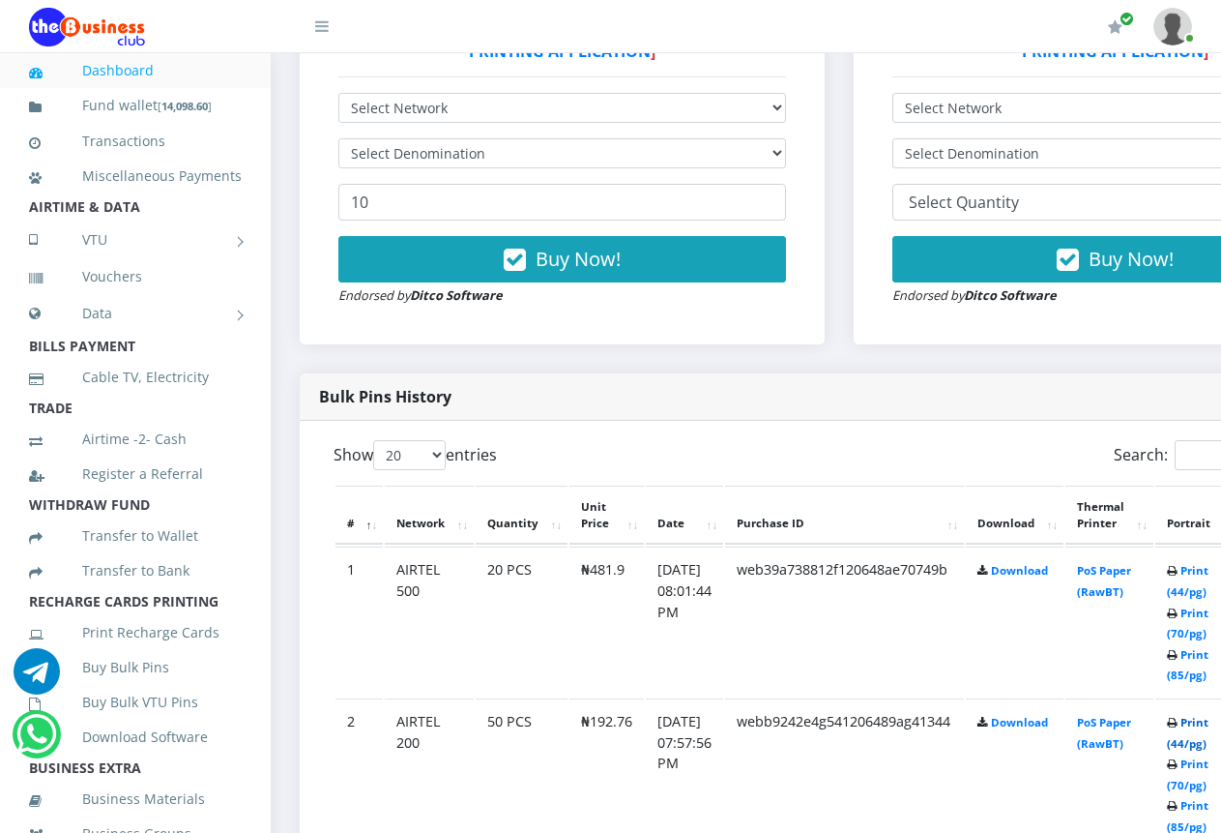
click at [1206, 731] on link "Print (44/pg)" at bounding box center [1188, 733] width 42 height 36
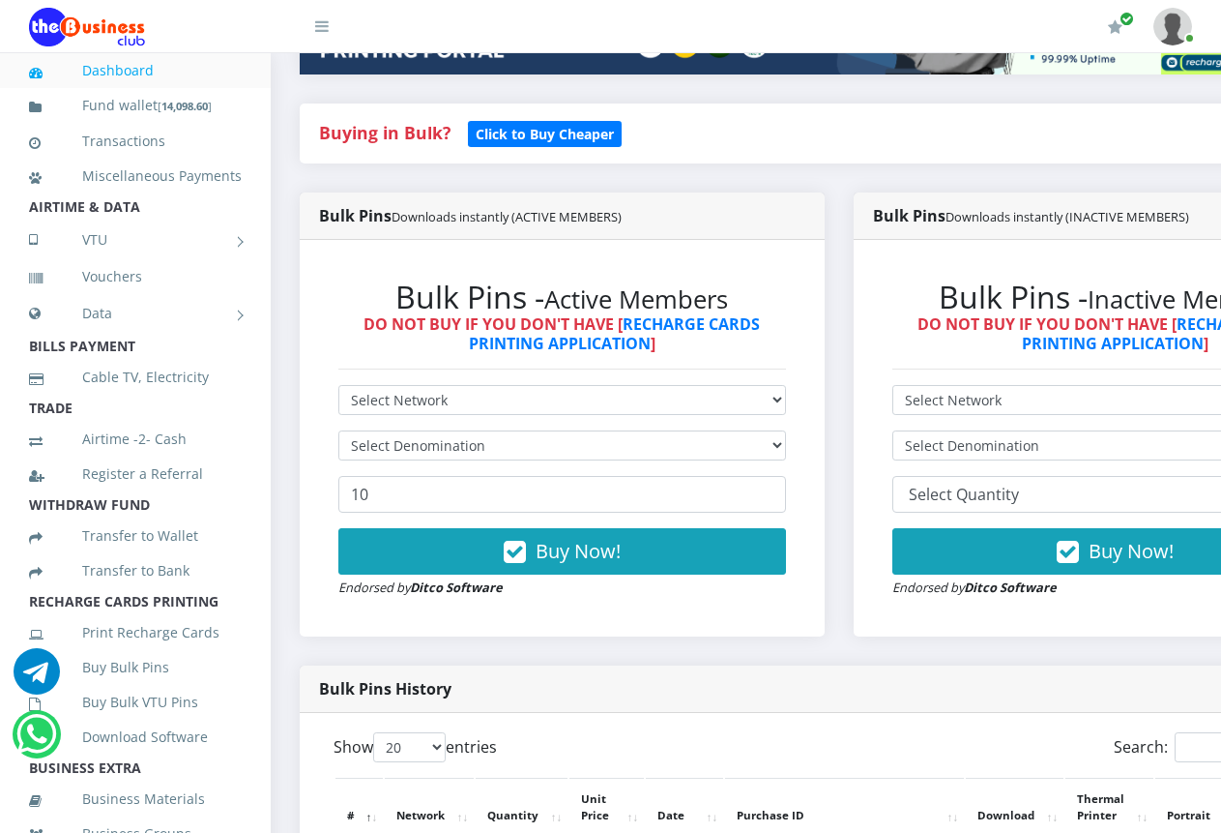
scroll to position [387, 0]
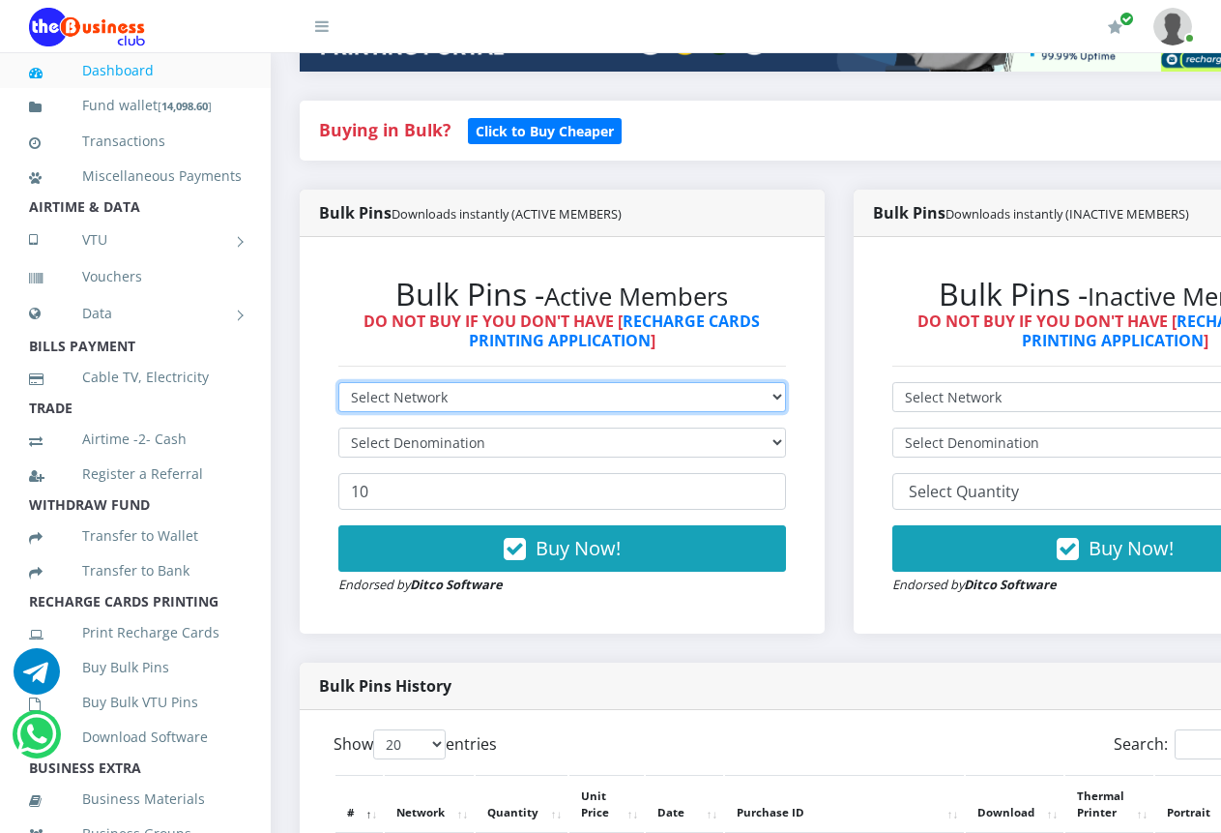
click at [786, 382] on select "Select Network MTN Globacom 9Mobile Airtel" at bounding box center [562, 397] width 448 height 30
select select "MTN"
click at [338, 382] on select "Select Network MTN Globacom 9Mobile Airtel" at bounding box center [562, 397] width 448 height 30
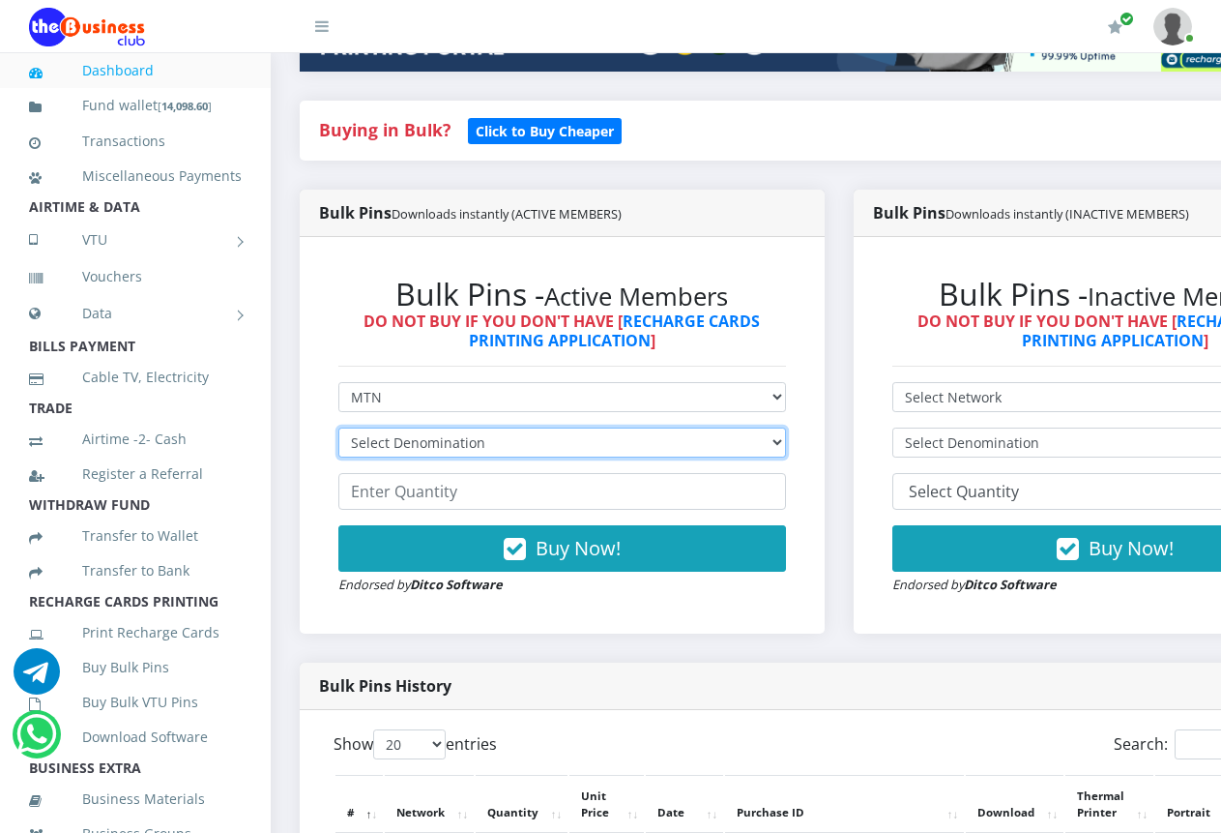
click at [779, 427] on select "Select Denomination MTN NGN100 - ₦96.99 MTN NGN200 - ₦193.98 MTN NGN400 - ₦387.…" at bounding box center [562, 442] width 448 height 30
select select "193.98-200"
click at [338, 427] on select "Select Denomination MTN NGN100 - ₦96.99 MTN NGN200 - ₦193.98 MTN NGN400 - ₦387.…" at bounding box center [562, 442] width 448 height 30
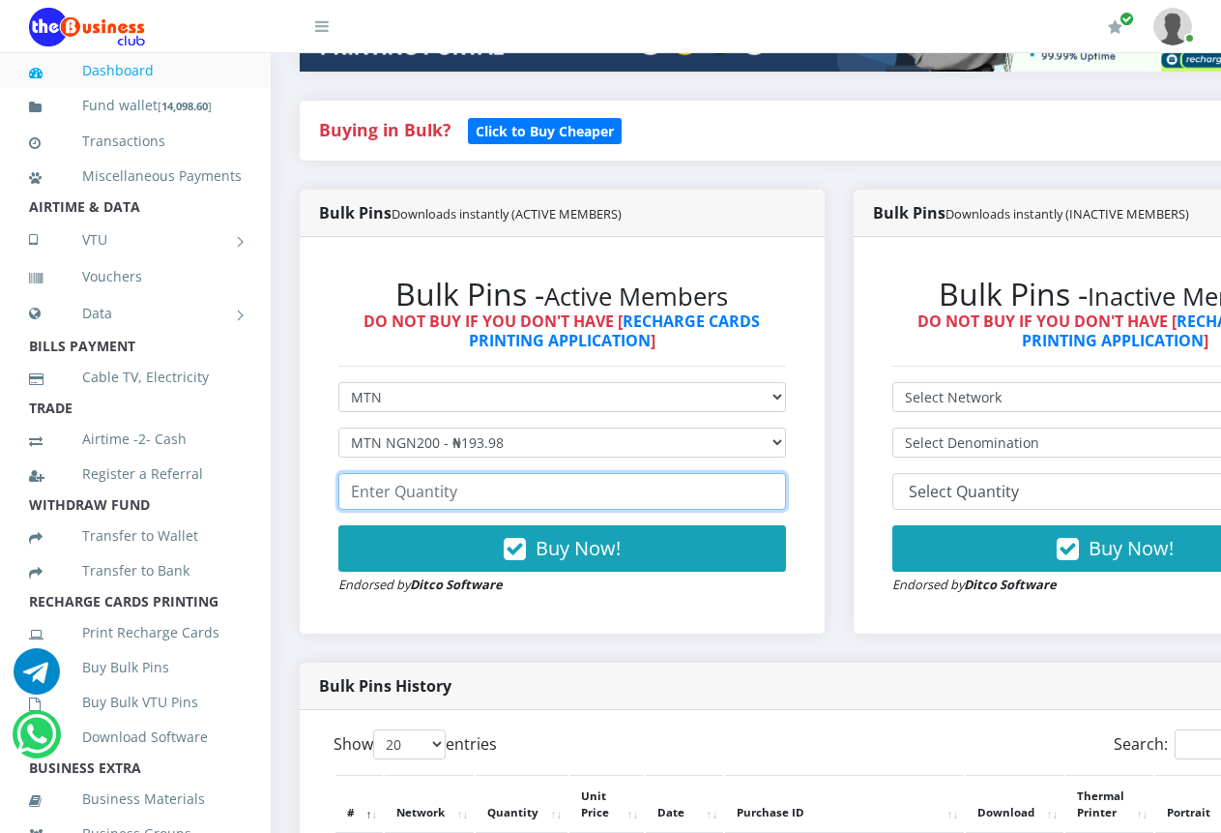
click at [721, 479] on input "number" at bounding box center [562, 491] width 448 height 37
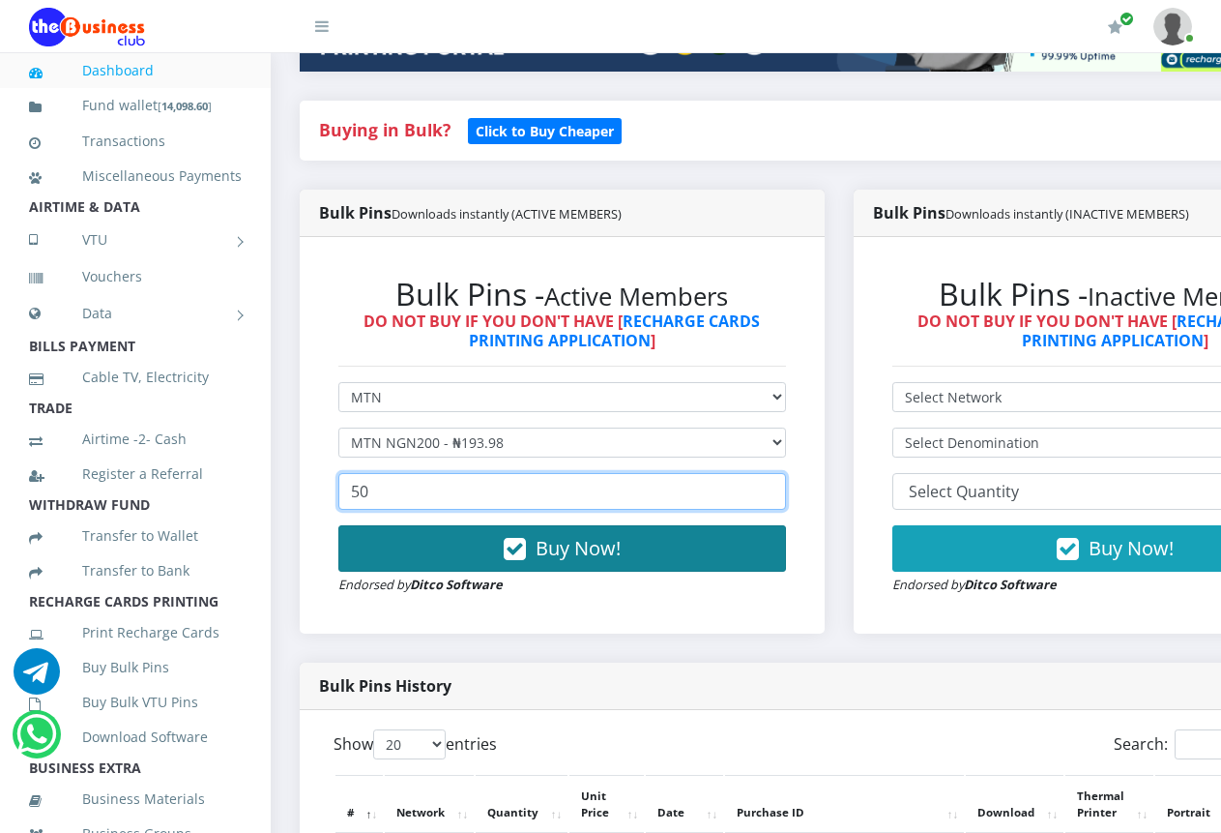
type input "50"
click at [571, 535] on span "Buy Now!" at bounding box center [578, 548] width 85 height 26
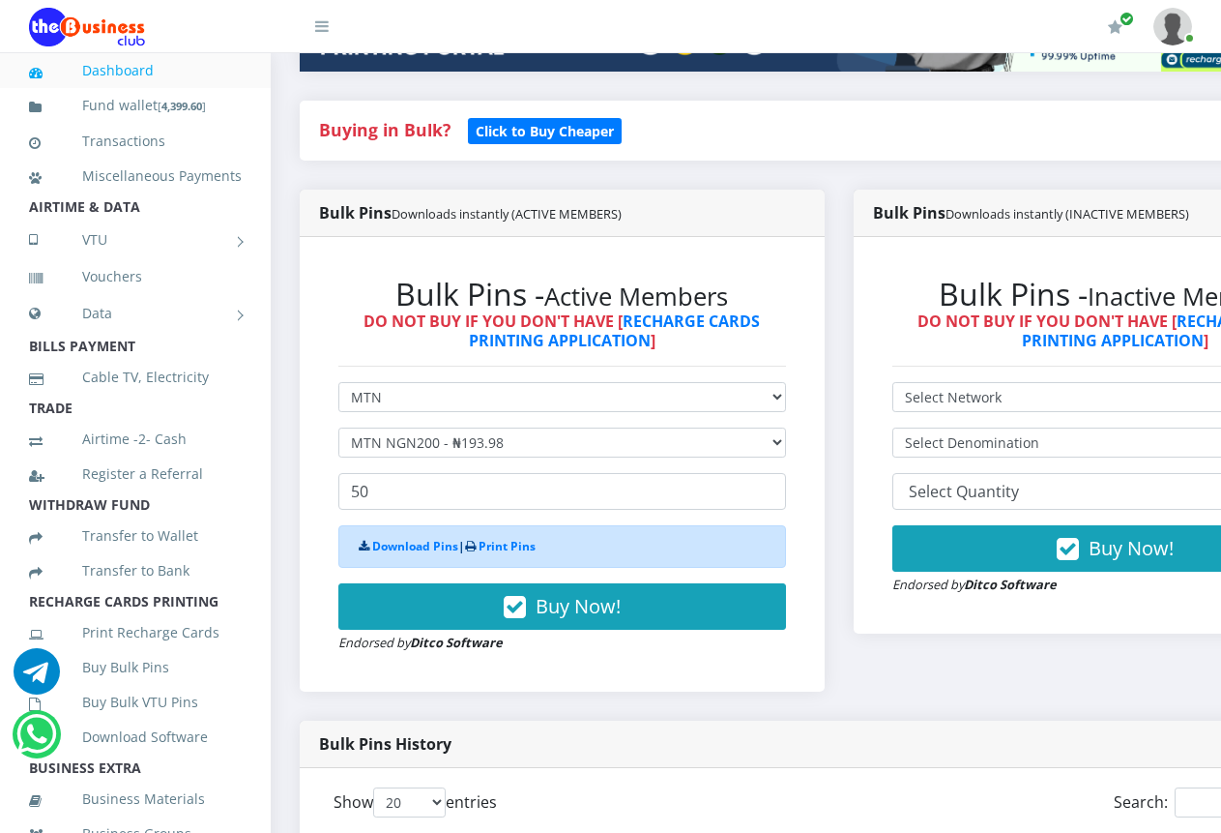
scroll to position [870, 0]
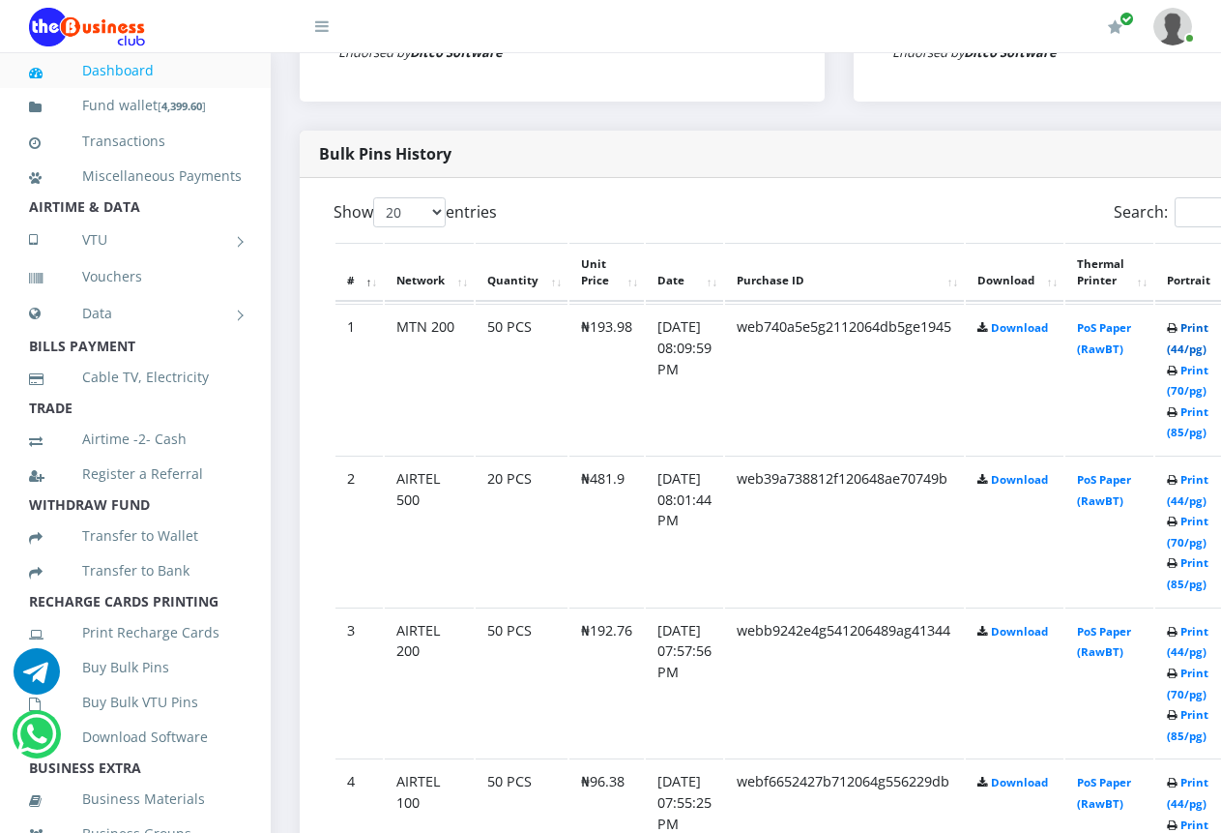
scroll to position [870, 0]
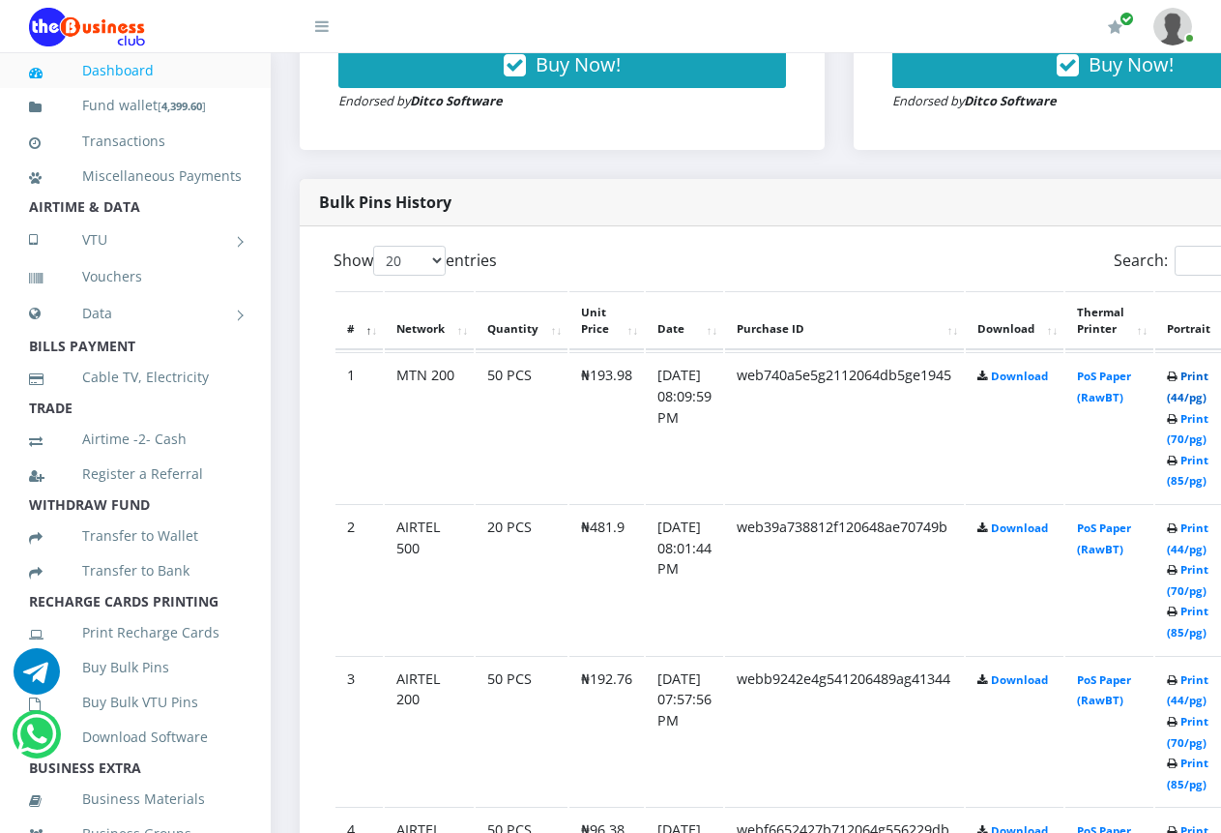
click at [1202, 379] on link "Print (44/pg)" at bounding box center [1188, 386] width 42 height 36
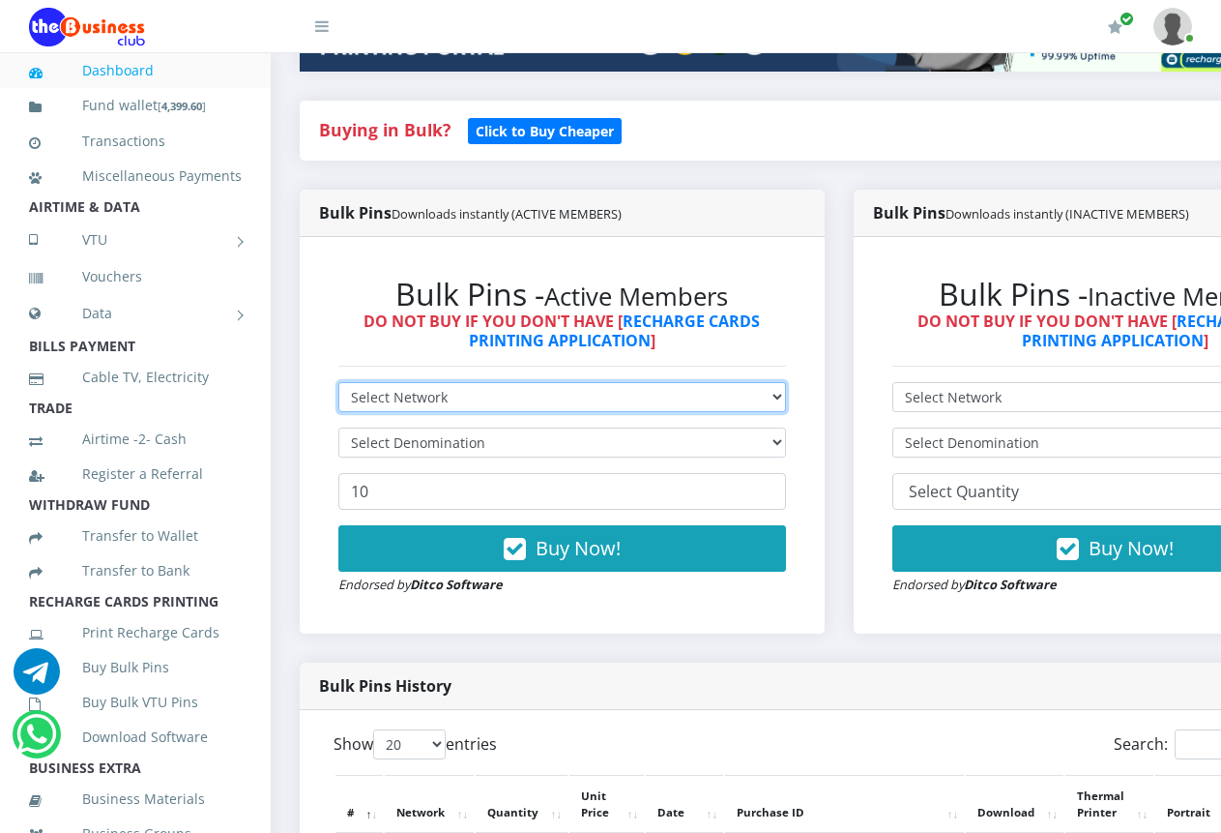
click at [786, 382] on select "Select Network MTN Globacom 9Mobile Airtel" at bounding box center [562, 397] width 448 height 30
select select "MTN"
click at [338, 382] on select "Select Network MTN Globacom 9Mobile Airtel" at bounding box center [562, 397] width 448 height 30
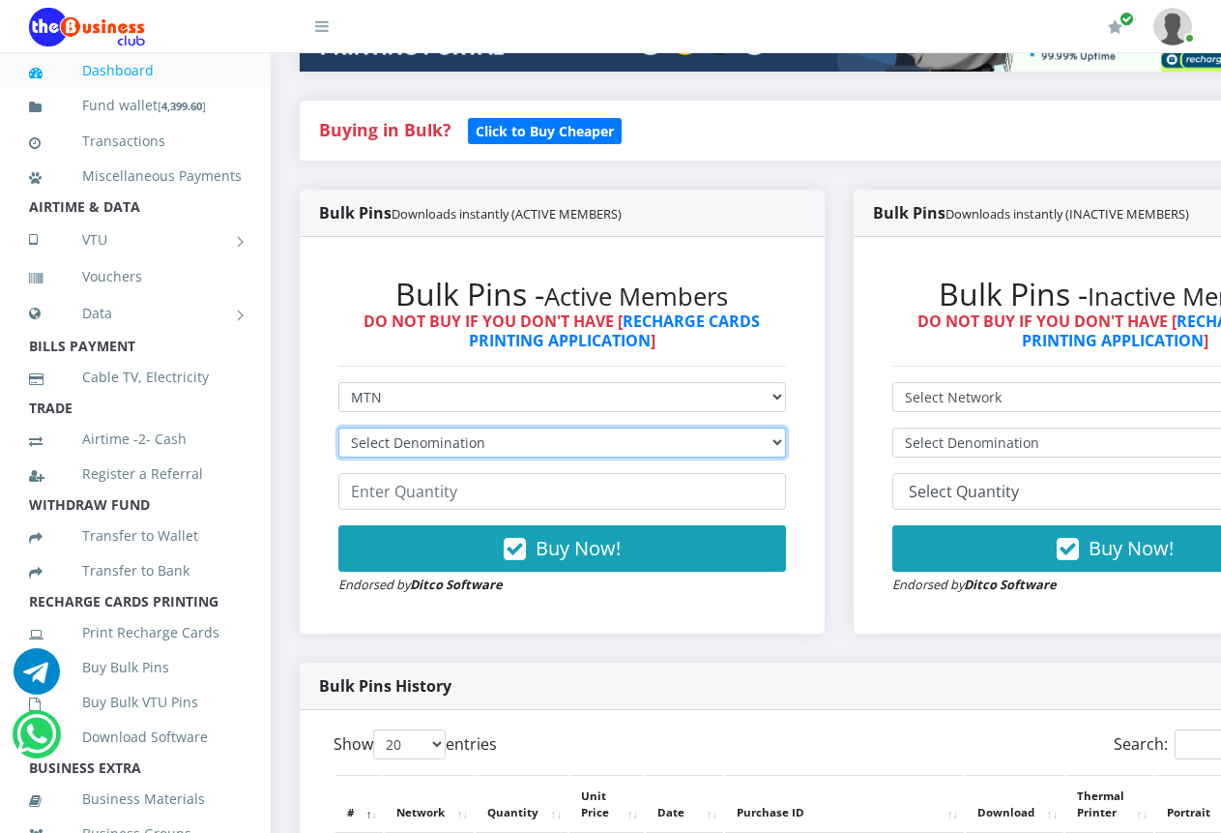
click at [762, 427] on select "Select Denomination MTN NGN100 - ₦96.99 MTN NGN200 - ₦193.98 MTN NGN400 - ₦387.…" at bounding box center [562, 442] width 448 height 30
select select "96.99-100"
click at [338, 427] on select "Select Denomination MTN NGN100 - ₦96.99 MTN NGN200 - ₦193.98 MTN NGN400 - ₦387.…" at bounding box center [562, 442] width 448 height 30
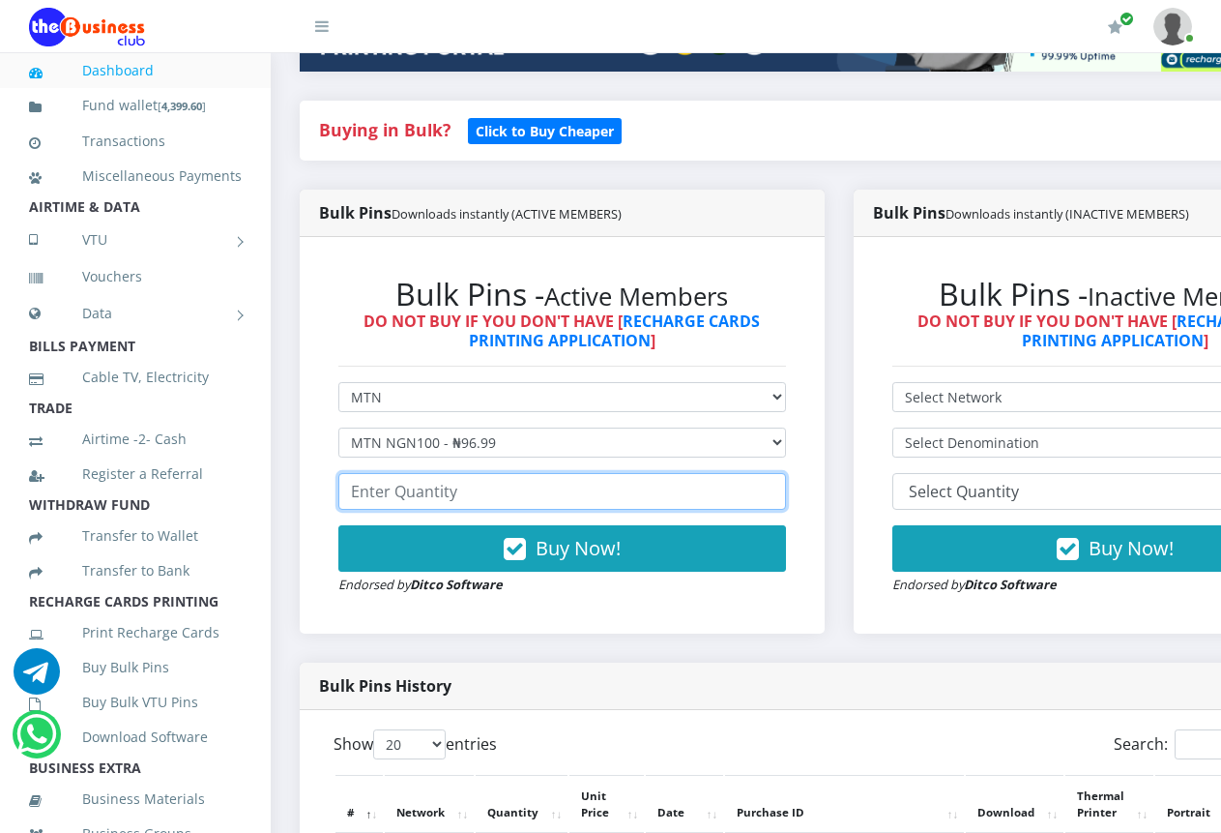
click at [676, 487] on input "number" at bounding box center [562, 491] width 448 height 37
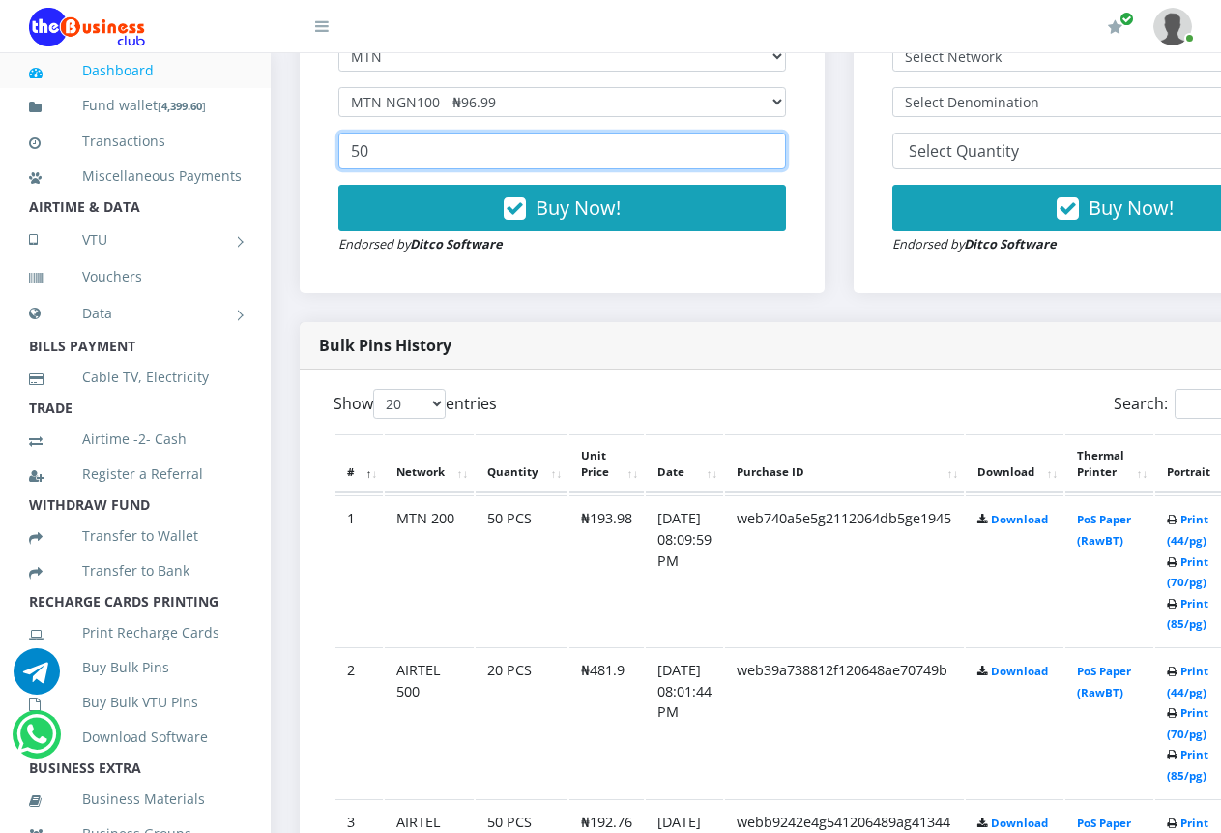
scroll to position [774, 0]
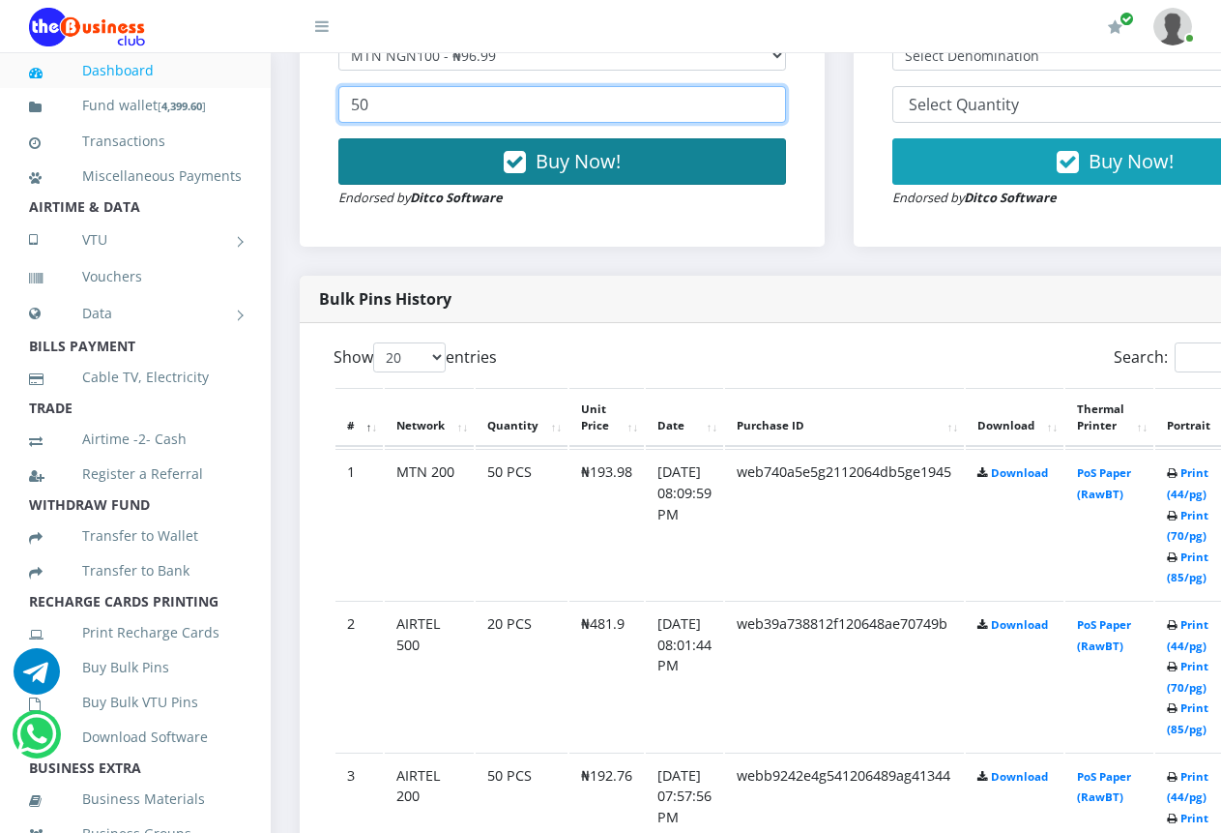
type input "50"
click at [579, 148] on span "Buy Now!" at bounding box center [578, 161] width 85 height 26
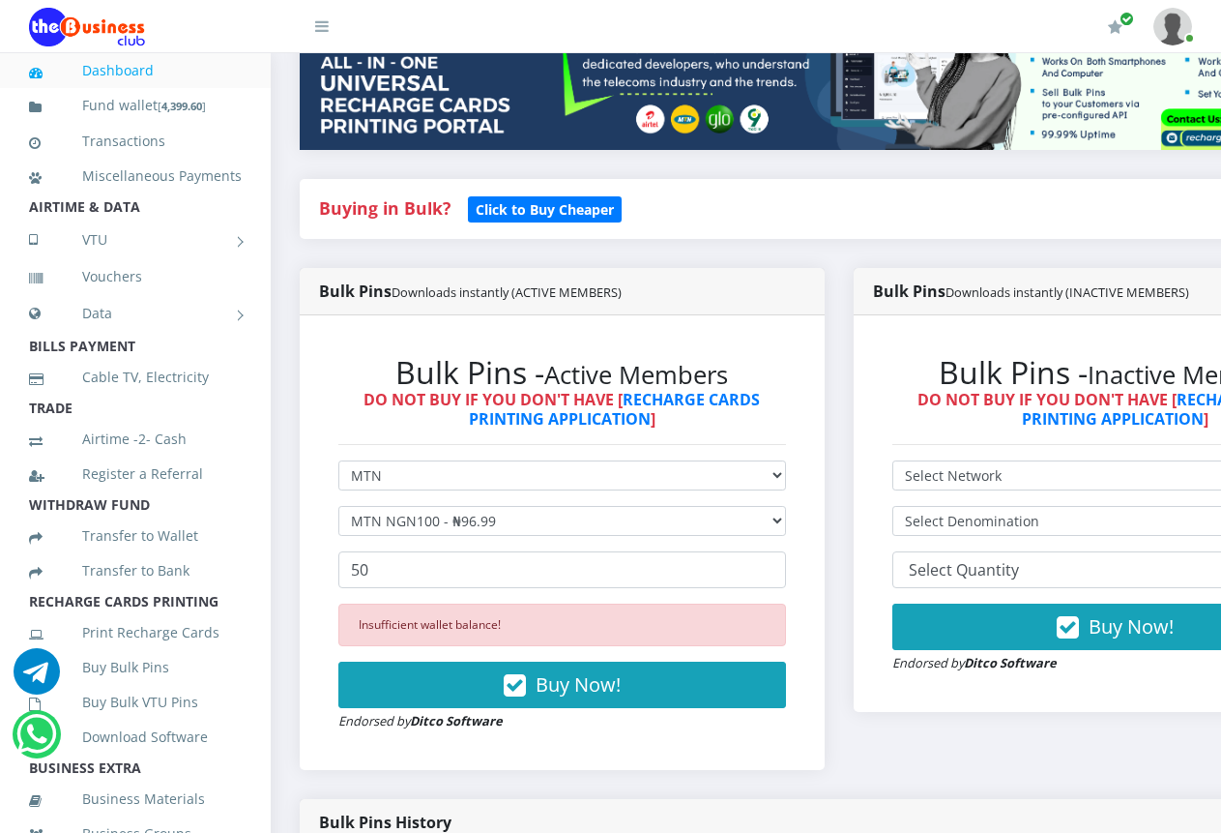
scroll to position [290, 0]
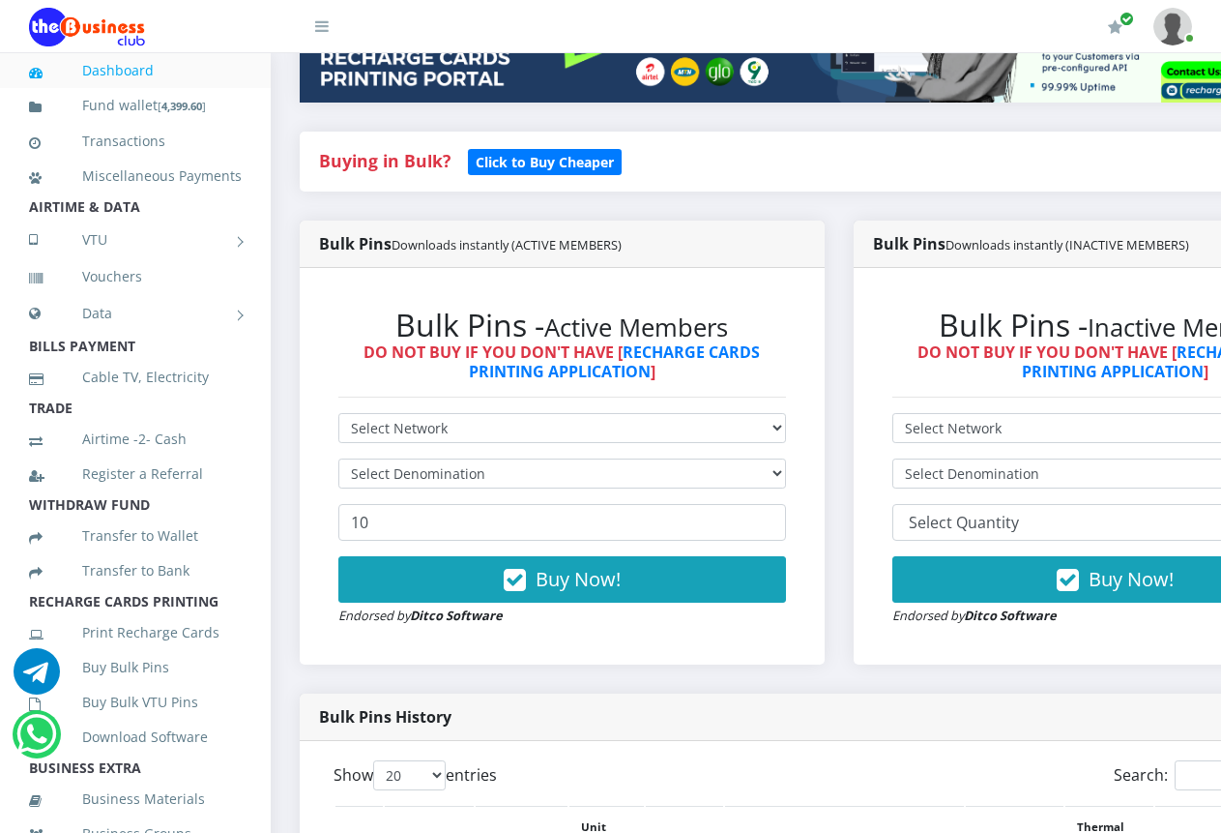
scroll to position [387, 0]
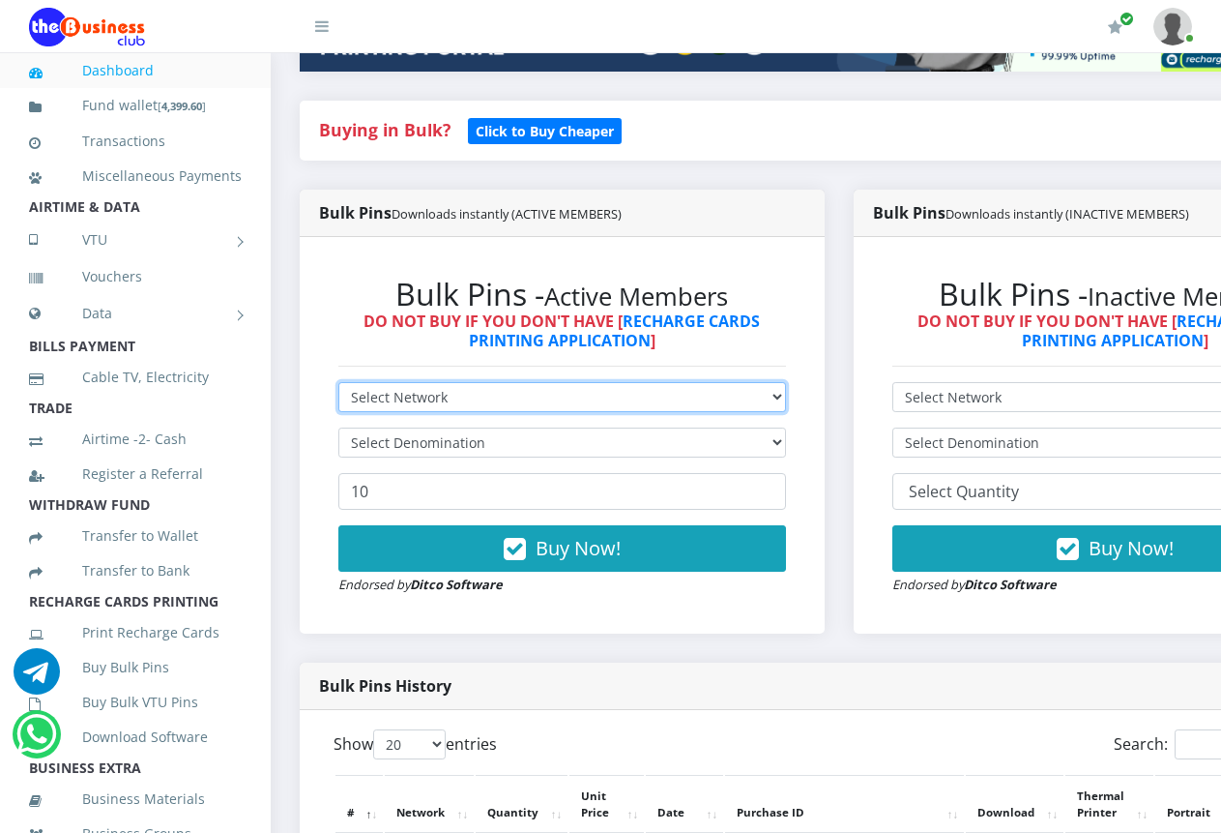
click at [786, 382] on select "Select Network MTN Globacom 9Mobile Airtel" at bounding box center [562, 397] width 448 height 30
select select "MTN"
click at [338, 382] on select "Select Network MTN Globacom 9Mobile Airtel" at bounding box center [562, 397] width 448 height 30
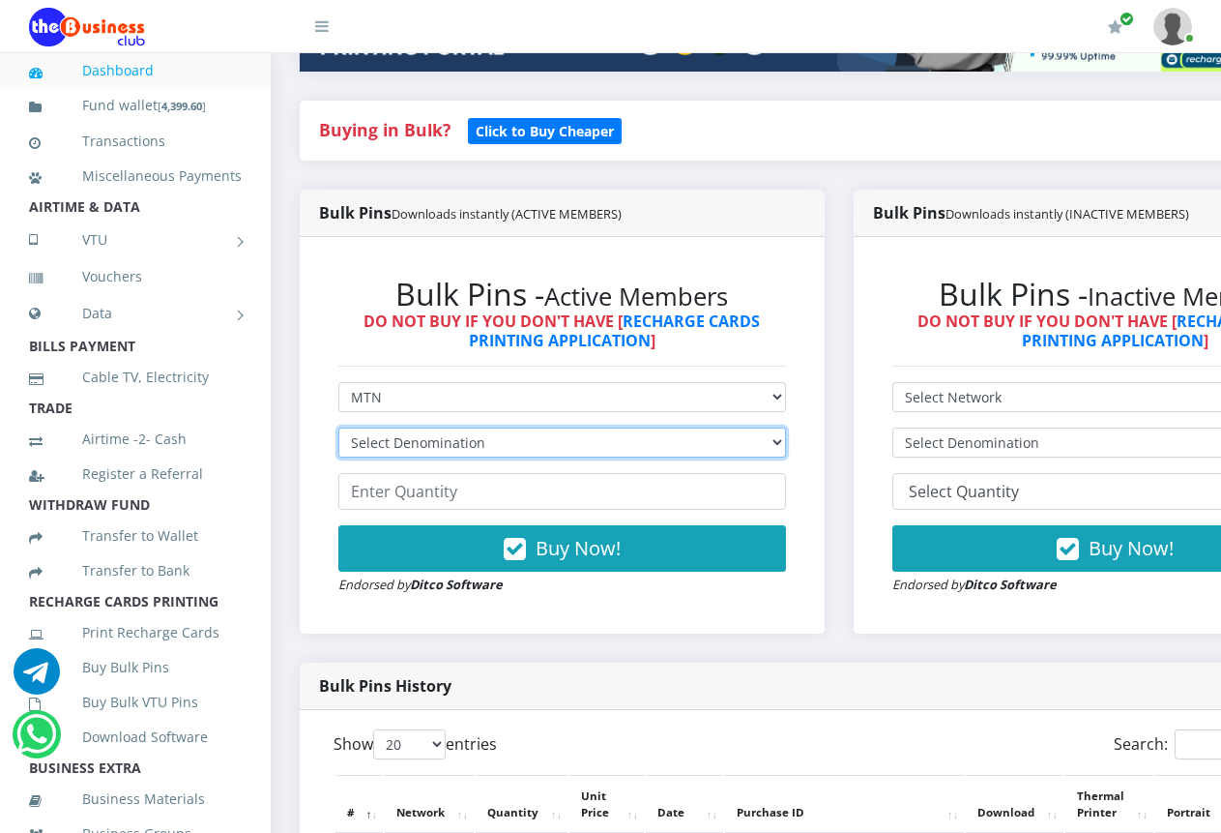
click at [786, 427] on select "Select Denomination MTN NGN100 - ₦96.99 MTN NGN200 - ₦193.98 MTN NGN400 - ₦387.…" at bounding box center [562, 442] width 448 height 30
select select "96.99-100"
click at [338, 427] on select "Select Denomination MTN NGN100 - ₦96.99 MTN NGN200 - ₦193.98 MTN NGN400 - ₦387.…" at bounding box center [562, 442] width 448 height 30
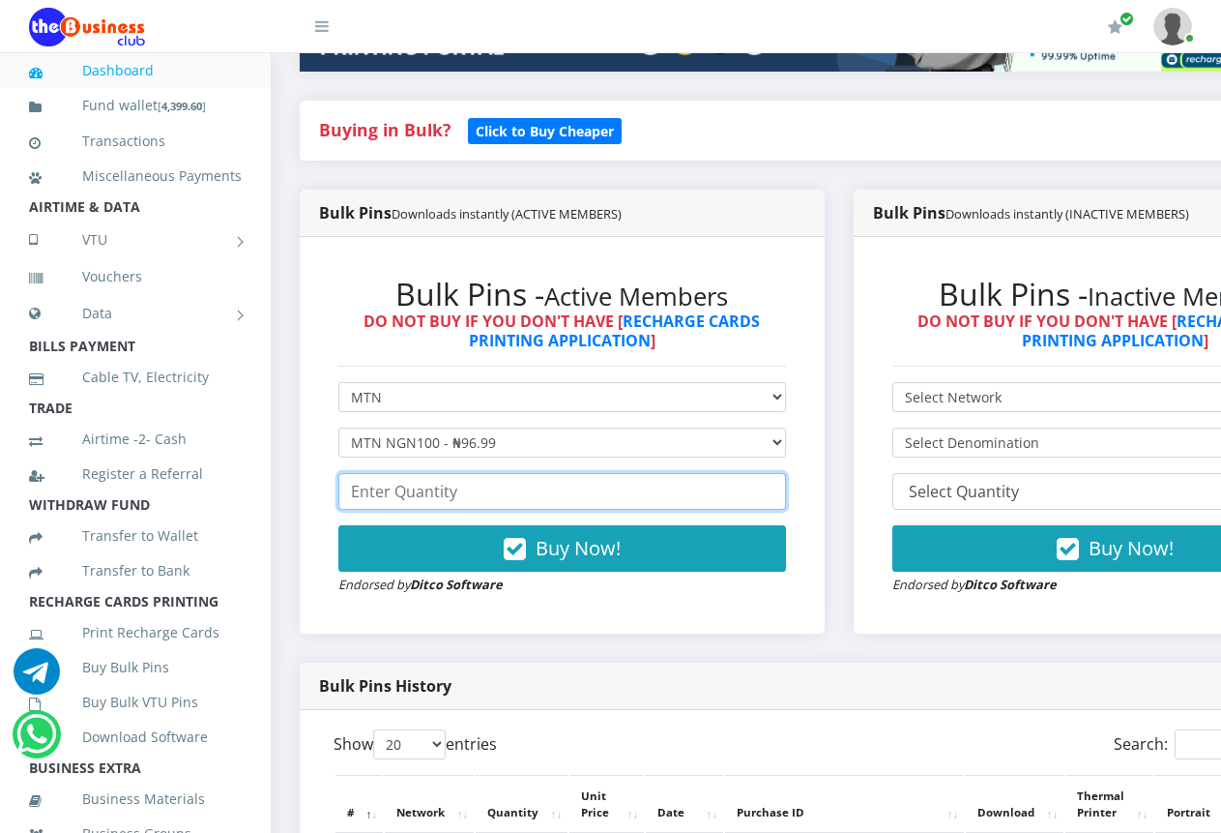
drag, startPoint x: 738, startPoint y: 472, endPoint x: 748, endPoint y: 464, distance: 13.2
click at [739, 473] on input "number" at bounding box center [562, 491] width 448 height 37
type input "50"
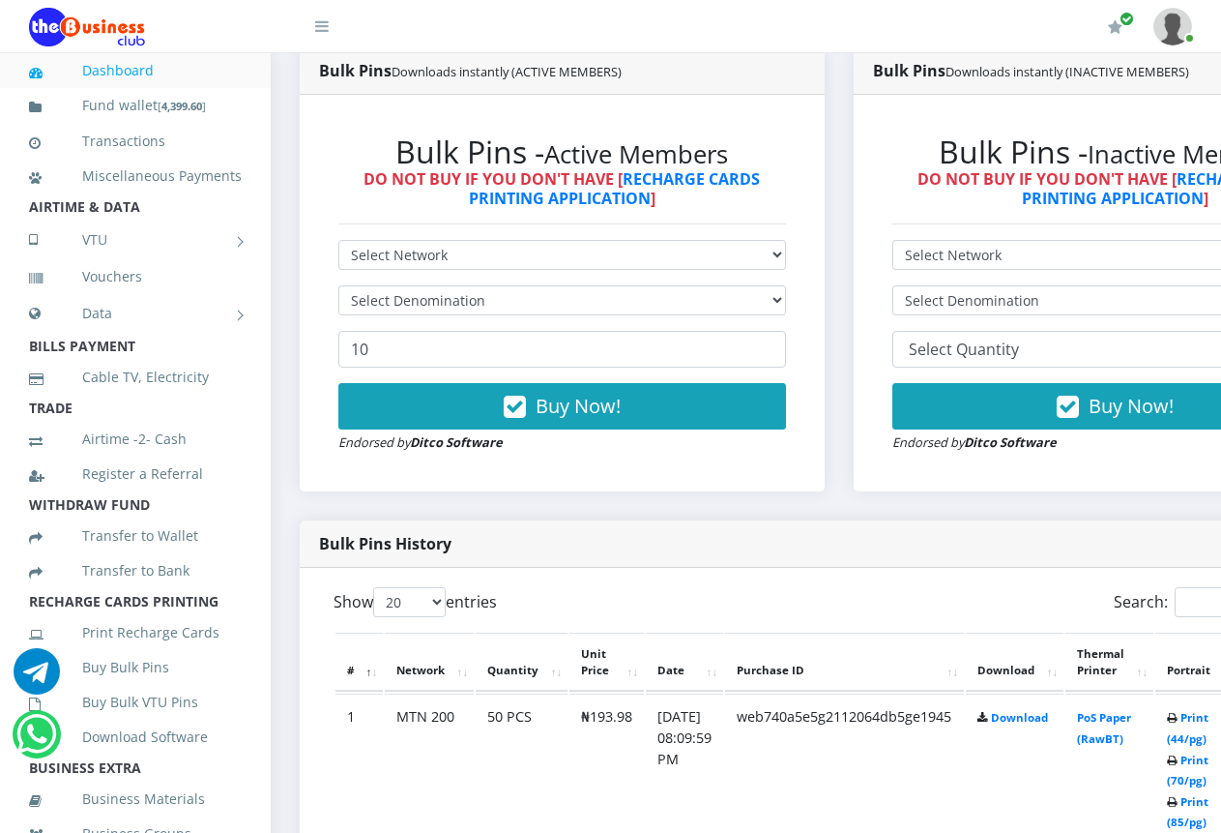
click at [709, 496] on div "Bulk Pins Downloads instantly (ACTIVE MEMBERS) Bulk Pins - Active Members DO NO…" at bounding box center [562, 283] width 554 height 473
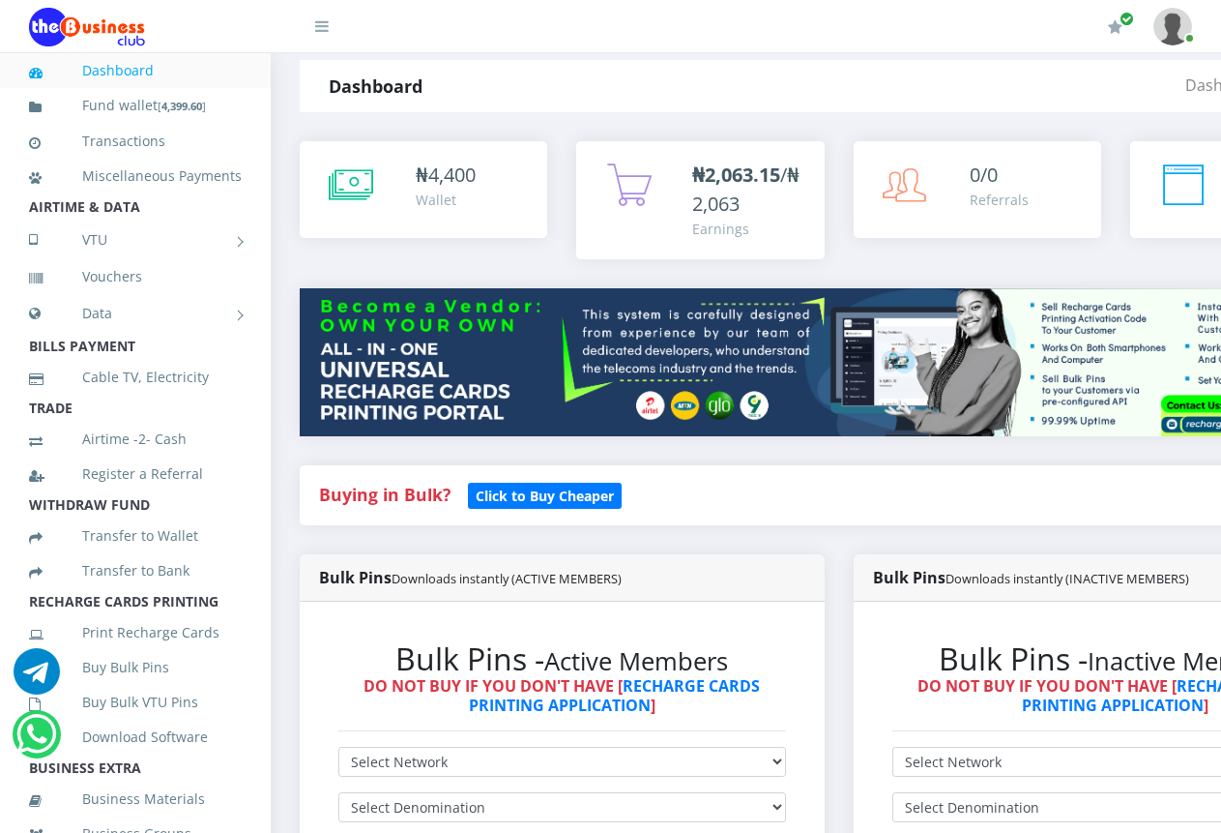
scroll to position [290, 0]
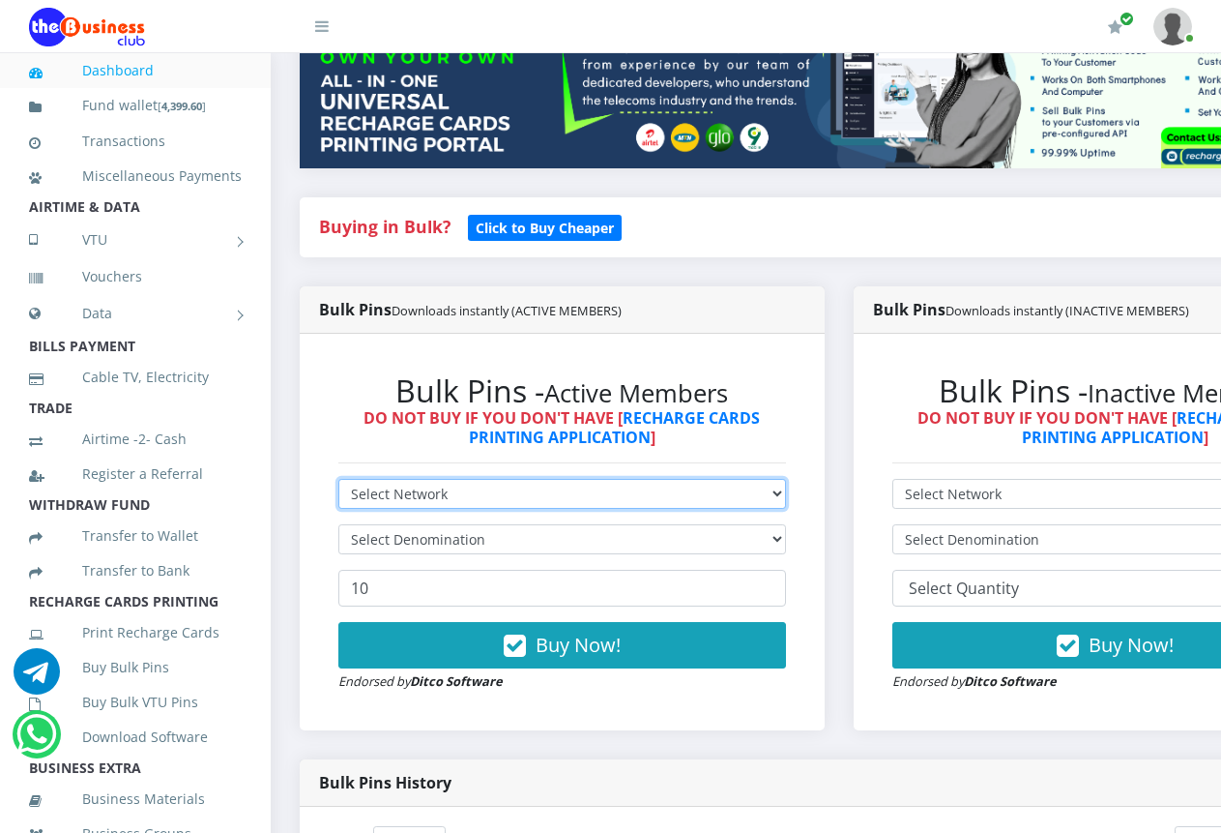
click at [786, 480] on select "Select Network MTN Globacom 9Mobile Airtel" at bounding box center [562, 494] width 448 height 30
select select "MTN"
click at [338, 479] on select "Select Network MTN Globacom 9Mobile Airtel" at bounding box center [562, 494] width 448 height 30
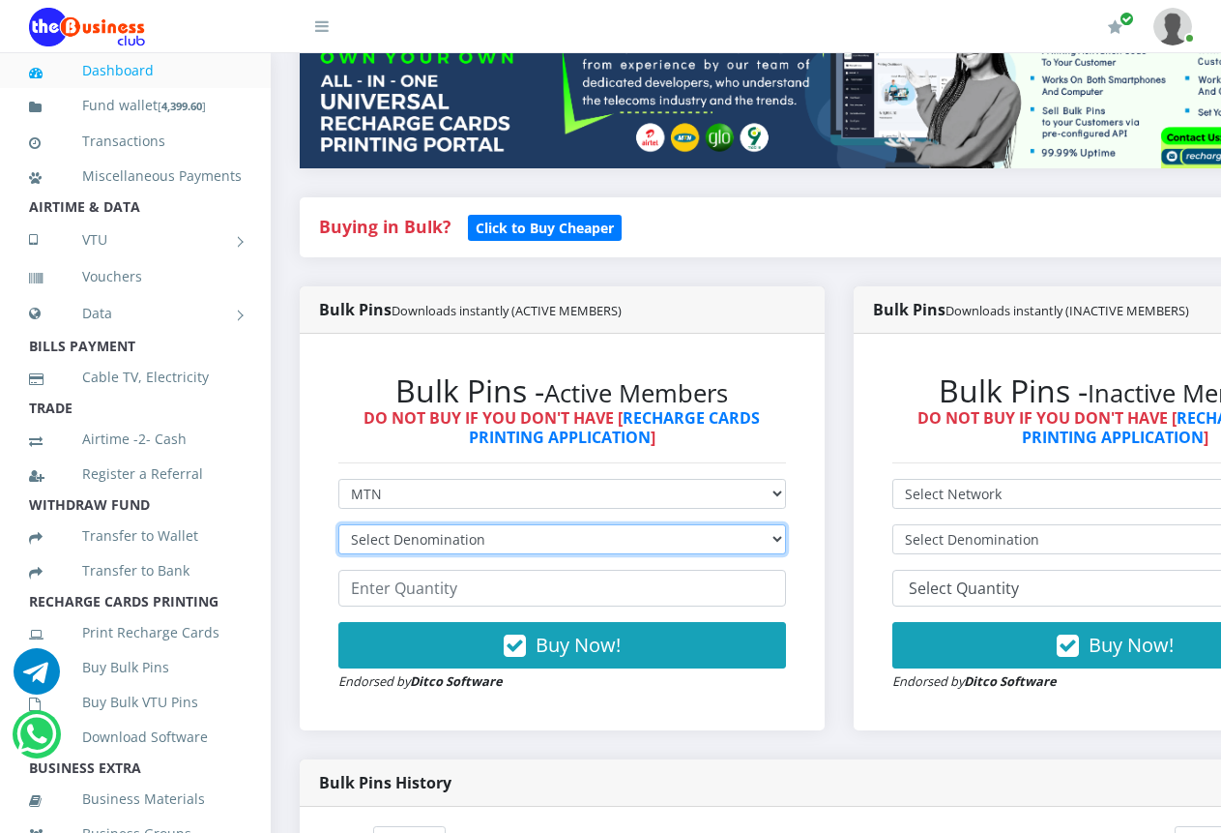
click at [786, 524] on select "Select Denomination MTN NGN100 - ₦96.99 MTN NGN200 - ₦193.98 MTN NGN400 - ₦387.…" at bounding box center [562, 539] width 448 height 30
select select "96.99-100"
click at [338, 524] on select "Select Denomination MTN NGN100 - ₦96.99 MTN NGN200 - ₦193.98 MTN NGN400 - ₦387.…" at bounding box center [562, 539] width 448 height 30
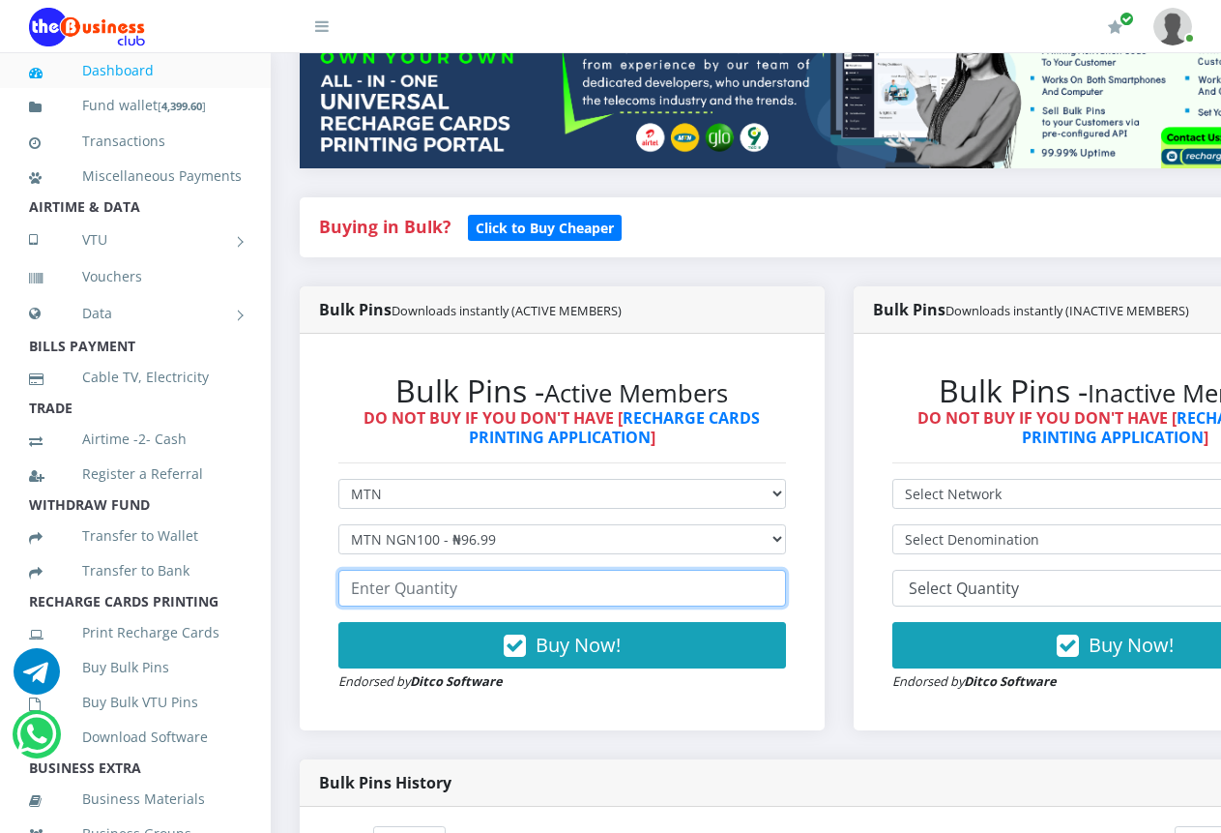
click at [529, 585] on input "number" at bounding box center [562, 588] width 448 height 37
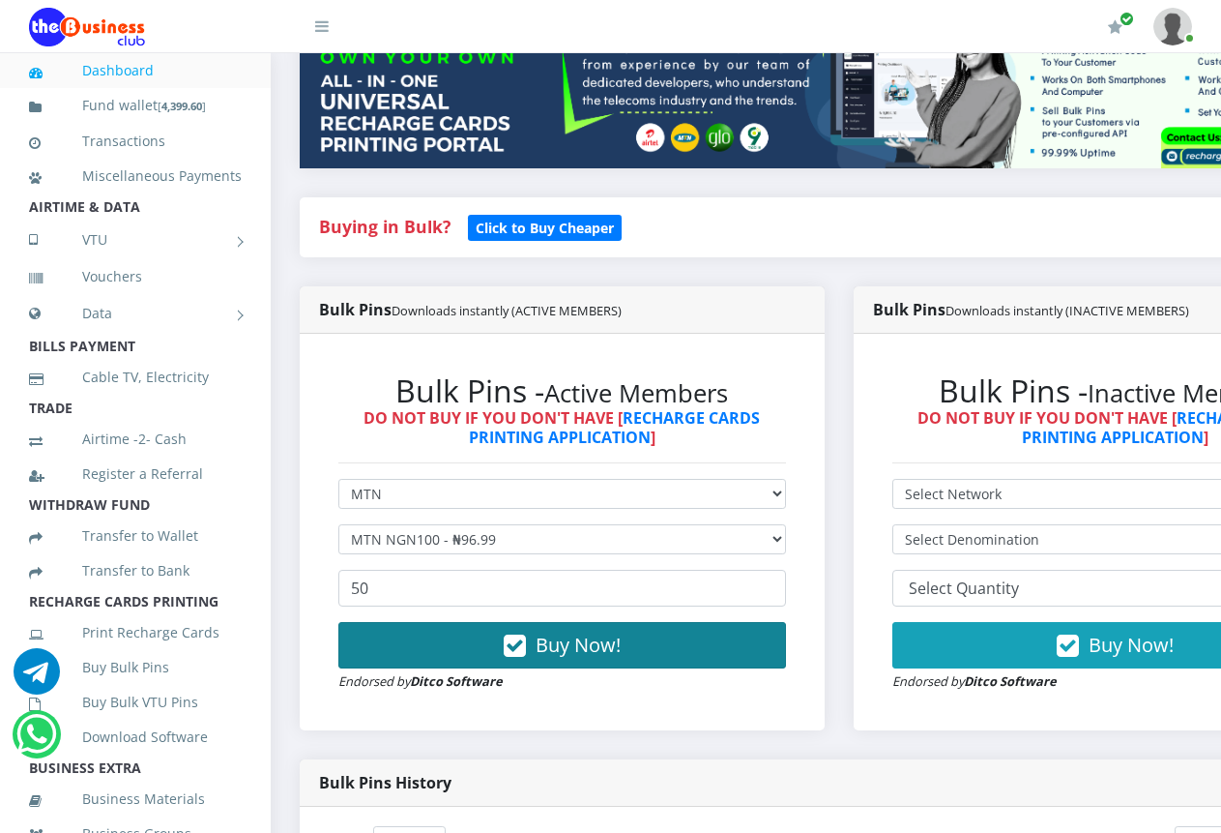
click at [567, 631] on span "Buy Now!" at bounding box center [578, 644] width 85 height 26
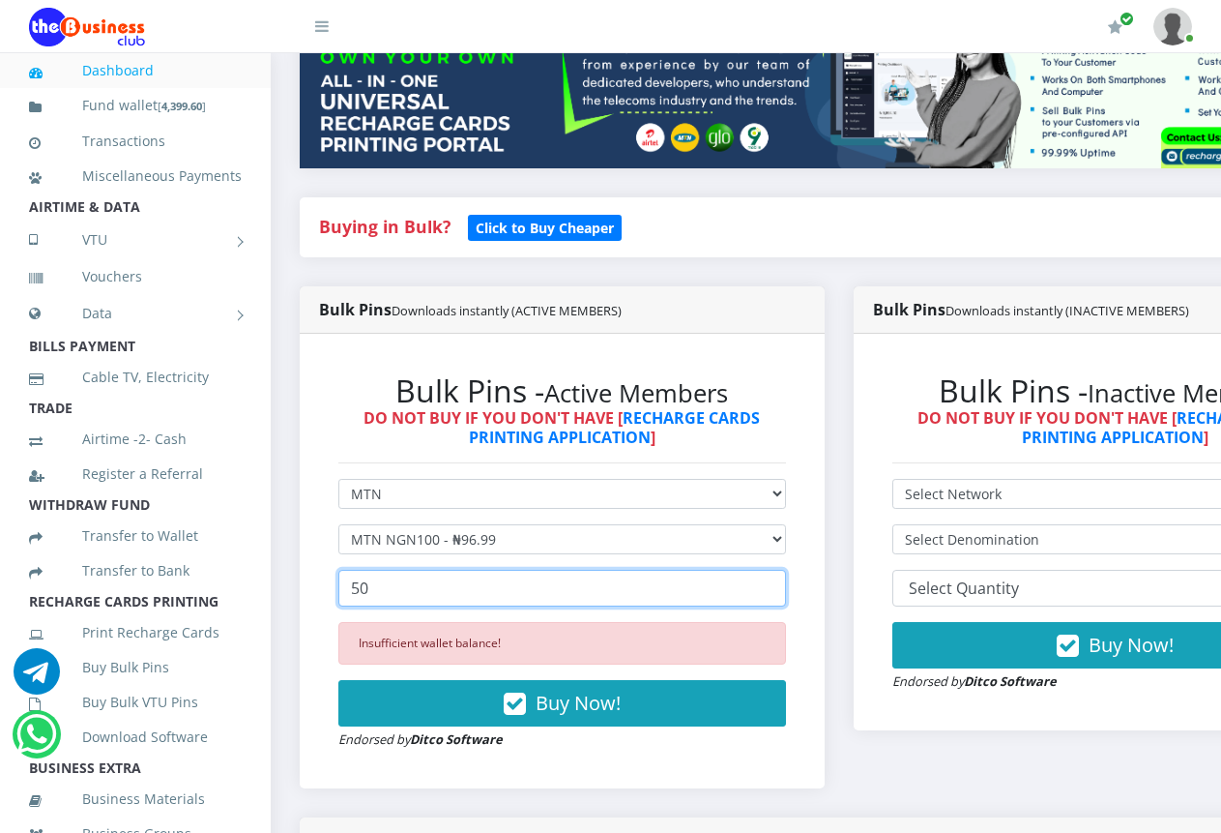
click at [455, 577] on input "50" at bounding box center [562, 588] width 448 height 37
type input "5"
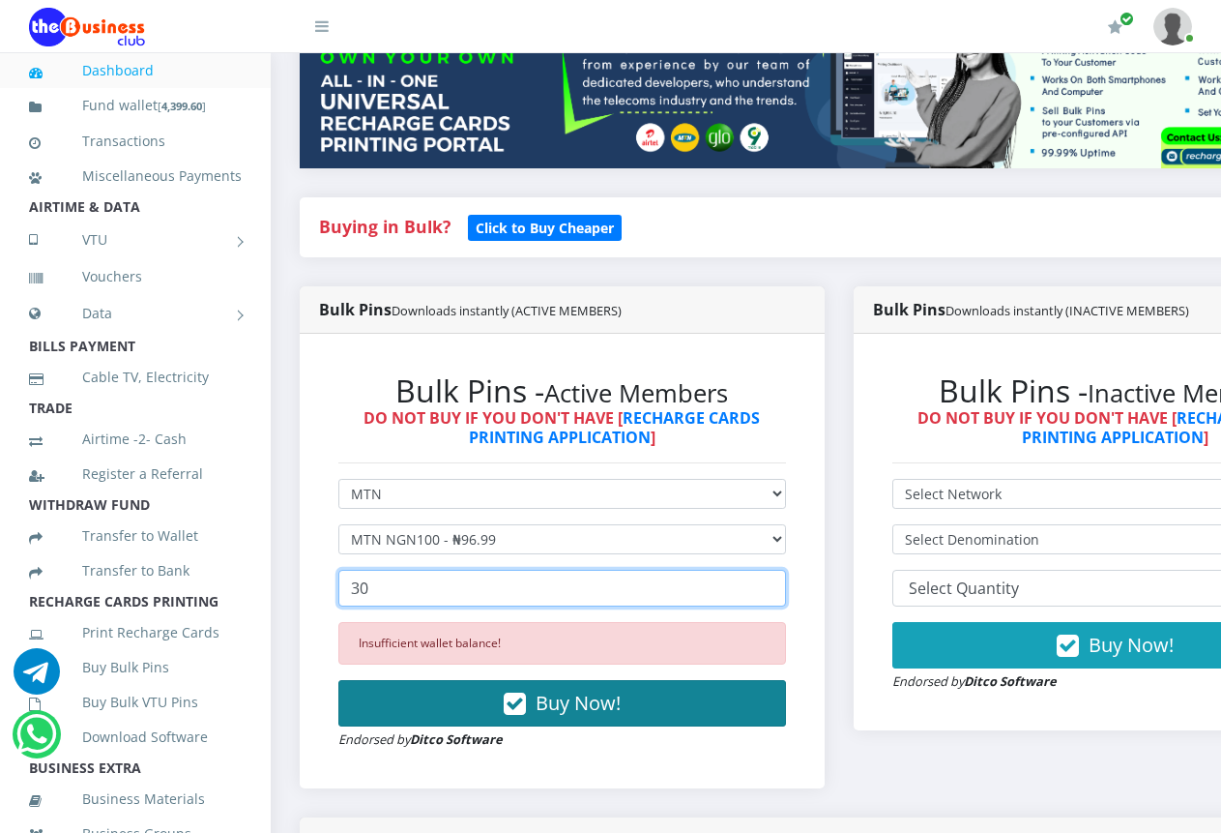
type input "30"
click at [514, 694] on icon "button" at bounding box center [515, 703] width 22 height 19
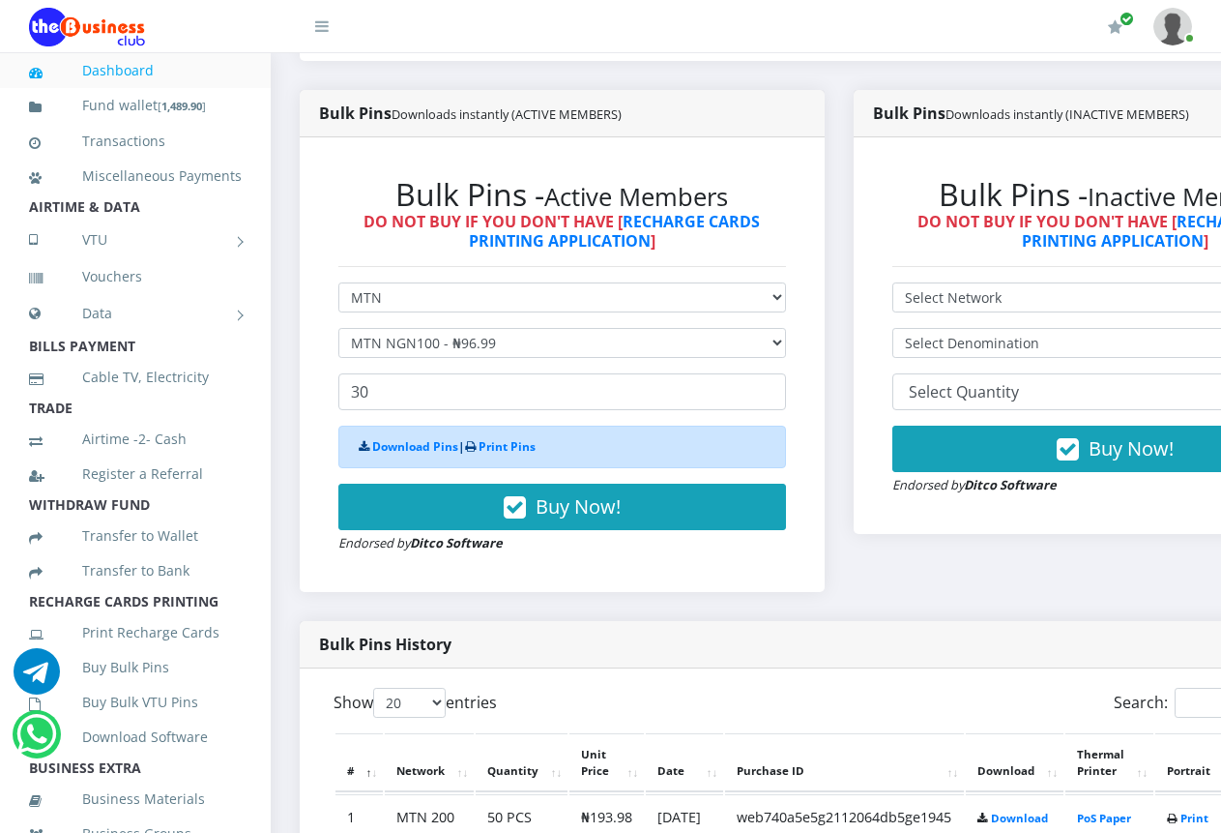
scroll to position [774, 0]
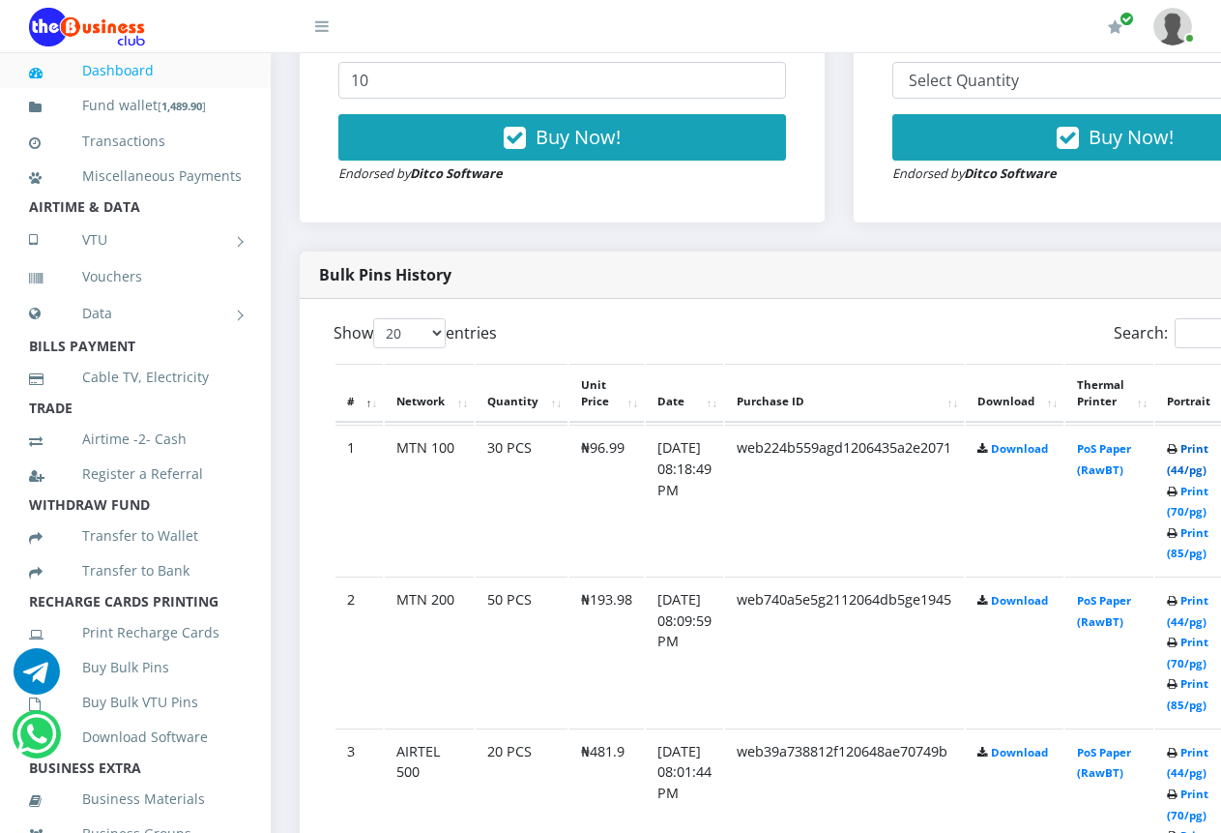
scroll to position [774, 0]
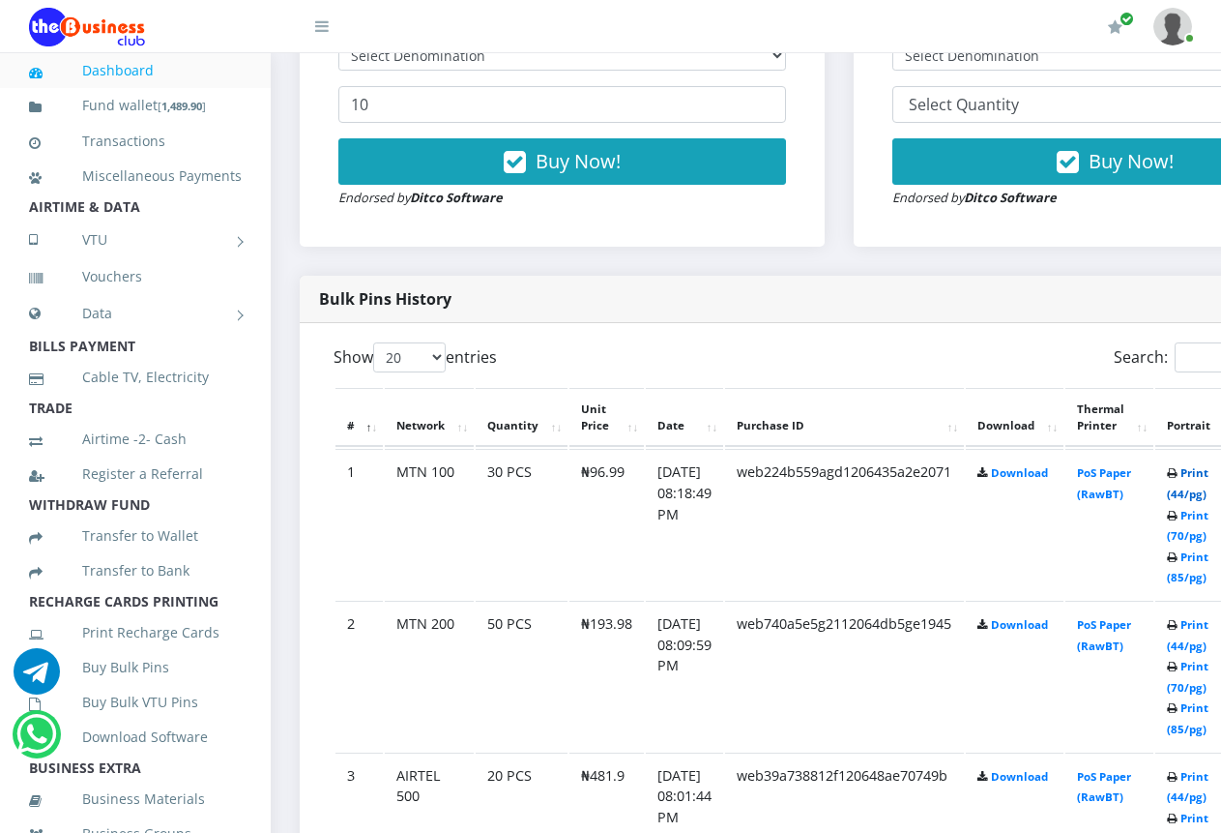
click at [1209, 478] on link "Print (44/pg)" at bounding box center [1188, 483] width 42 height 36
